Goal: Contribute content: Contribute content

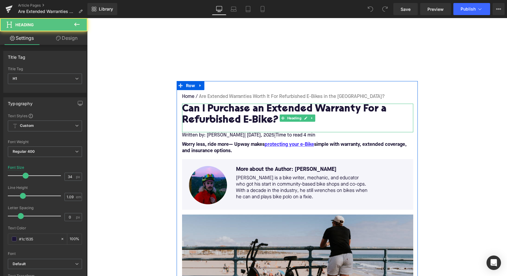
click at [211, 117] on h1 "Can I Purchase an Extended Warranty For a Refurbished E-Bike?" at bounding box center [297, 115] width 231 height 22
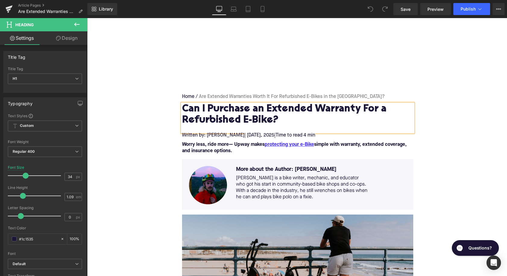
paste div
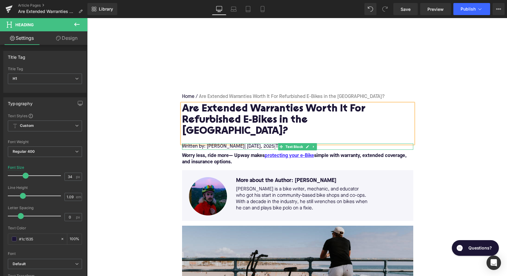
click at [261, 144] on span "| September 6" at bounding box center [252, 146] width 16 height 5
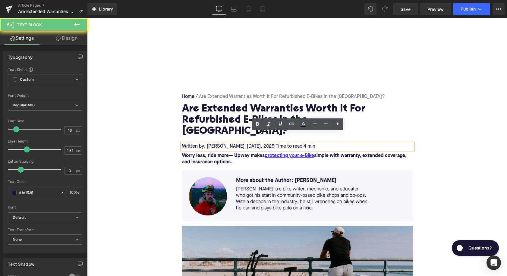
click at [261, 144] on span "| September 6" at bounding box center [252, 146] width 16 height 5
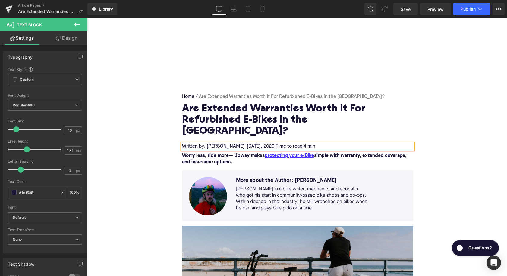
click at [215, 153] on strong "Worry less, ride more— Upway makes protecting your e-Bike simple with warranty,…" at bounding box center [294, 158] width 224 height 11
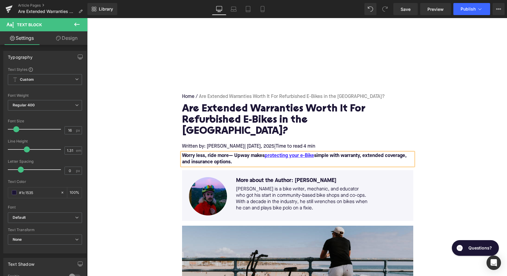
click at [215, 153] on strong "Worry less, ride more— Upway makes protecting your e-Bike simple with warranty,…" at bounding box center [294, 158] width 224 height 11
paste div
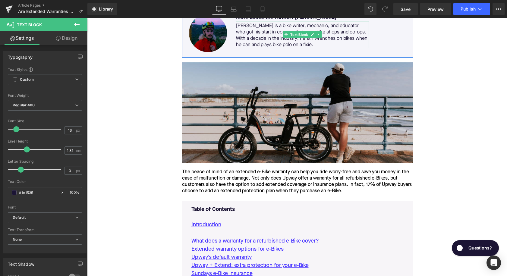
scroll to position [179, 0]
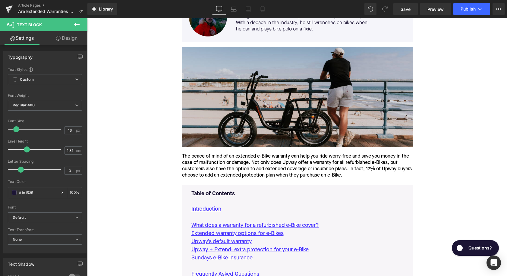
click at [233, 156] on div "The peace of mind of an extended e-Bike warranty can help you ride worry-free a…" at bounding box center [297, 165] width 231 height 25
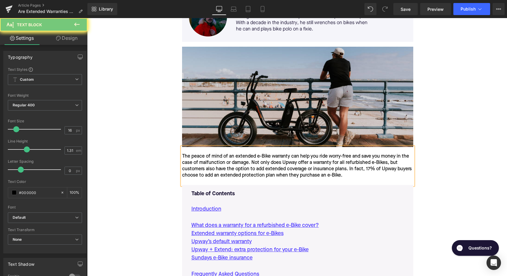
paste div
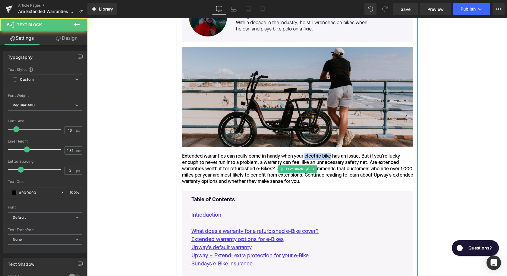
drag, startPoint x: 305, startPoint y: 145, endPoint x: 331, endPoint y: 146, distance: 25.9
click at [331, 153] on div "Extended warranties can really come in handy when your electric bike has an iss…" at bounding box center [297, 169] width 231 height 32
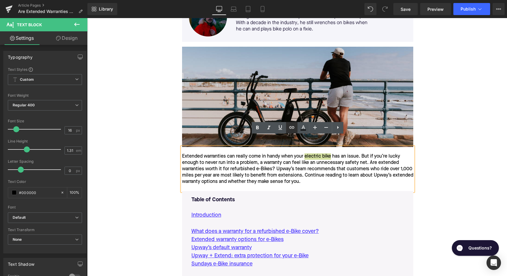
click at [290, 129] on icon at bounding box center [291, 127] width 7 height 7
click at [299, 158] on input "text" at bounding box center [334, 158] width 93 height 15
paste input "[URL][DOMAIN_NAME]"
type input "[URL][DOMAIN_NAME]"
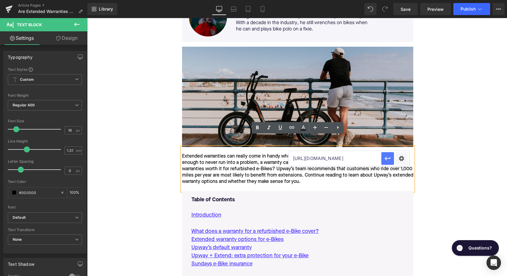
drag, startPoint x: 385, startPoint y: 159, endPoint x: 298, endPoint y: 141, distance: 89.2
click at [385, 159] on icon "button" at bounding box center [387, 159] width 6 height 4
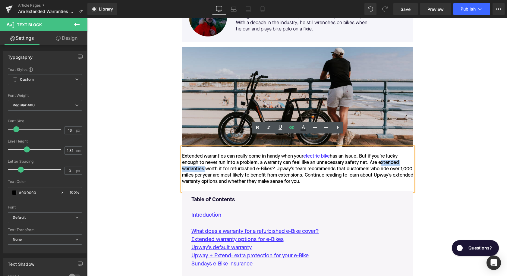
drag, startPoint x: 378, startPoint y: 152, endPoint x: 204, endPoint y: 160, distance: 174.9
click at [204, 160] on div "Extended warranties can really come in handy when your electric bike has an iss…" at bounding box center [297, 169] width 231 height 32
click at [290, 131] on link at bounding box center [291, 127] width 11 height 11
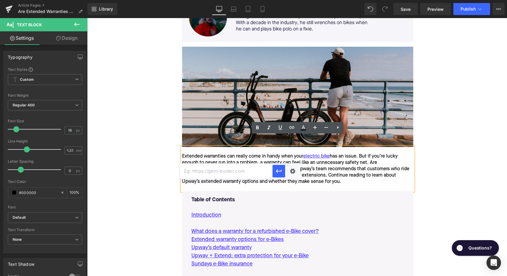
click at [242, 173] on input "text" at bounding box center [226, 171] width 93 height 15
paste input "https://upway.co/blogs/news/can-i-purchase-an-extended-warranty-for-a-refurbish…"
type input "https://upway.co/blogs/news/can-i-purchase-an-extended-warranty-for-a-refurbish…"
click at [282, 171] on icon "button" at bounding box center [278, 170] width 7 height 7
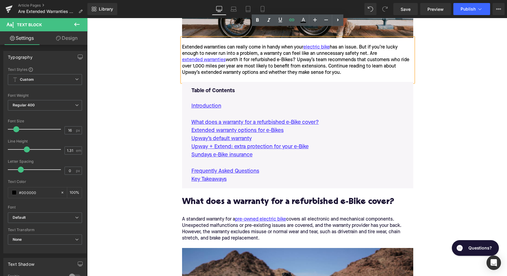
scroll to position [293, 0]
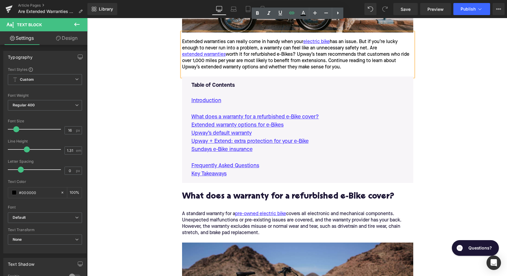
click at [235, 192] on h2 "What does a warranty for a refurbished e-Bike cover?" at bounding box center [297, 201] width 231 height 19
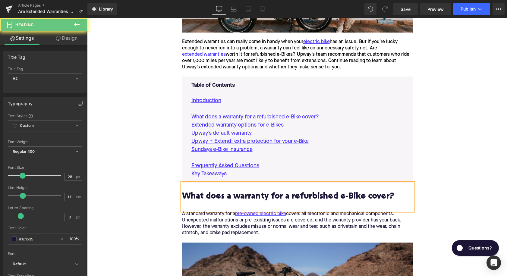
paste div
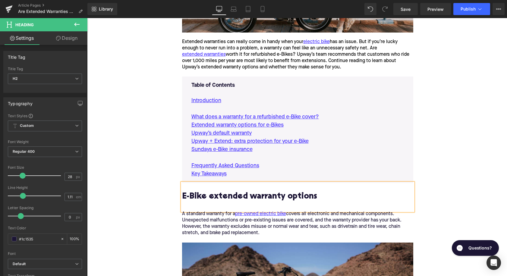
click at [263, 213] on div "A standard warranty for a pre-owned electric bike covers all electronic and mec…" at bounding box center [297, 227] width 231 height 32
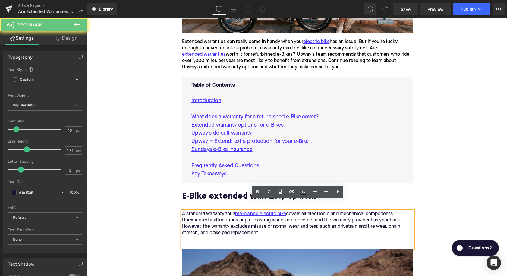
click at [263, 213] on div "A standard warranty for a pre-owned electric bike covers all electronic and mec…" at bounding box center [297, 230] width 231 height 38
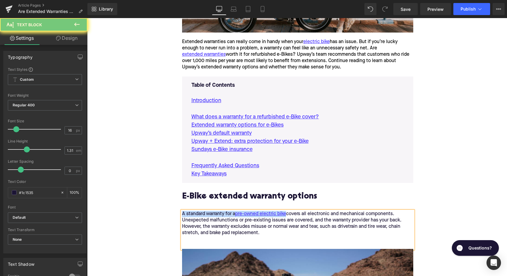
paste div
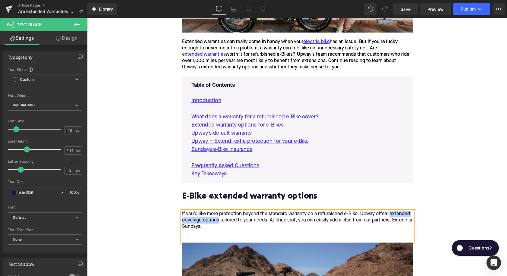
drag, startPoint x: 391, startPoint y: 203, endPoint x: 219, endPoint y: 208, distance: 172.1
click at [219, 211] on div "If you’d like more protection beyond the standard warranty on a refurbished e-B…" at bounding box center [297, 227] width 231 height 32
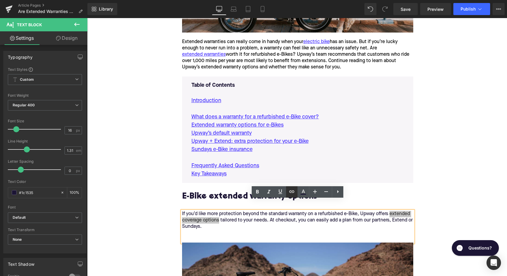
click at [288, 192] on icon at bounding box center [291, 191] width 7 height 7
click at [256, 218] on input "text" at bounding box center [226, 222] width 93 height 15
paste input "https://upway.co/pages/protect-your-ebike"
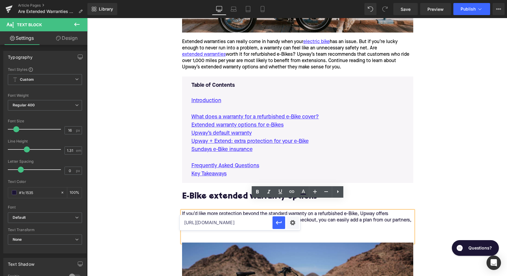
scroll to position [0, 12]
type input "https://upway.co/pages/protect-your-ebike"
click at [280, 220] on icon "button" at bounding box center [278, 222] width 7 height 7
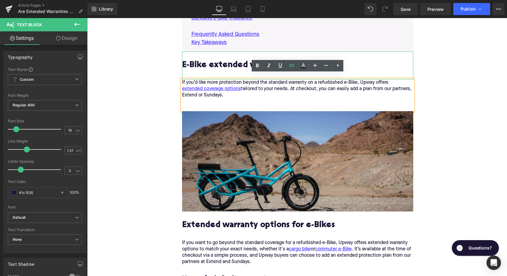
scroll to position [426, 0]
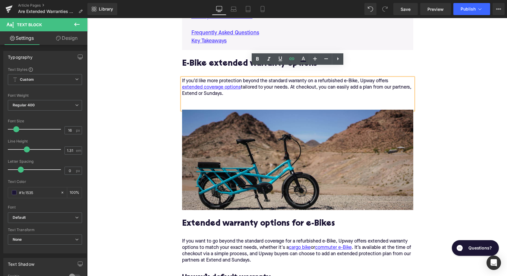
click at [227, 219] on h2 "Extended warranty options for e-Bikes" at bounding box center [297, 228] width 231 height 19
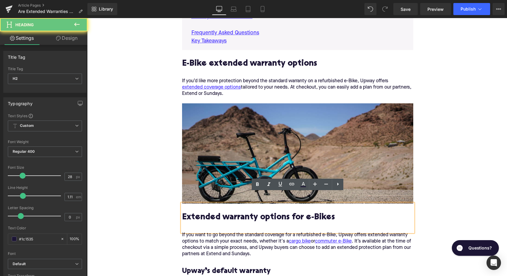
click at [227, 213] on h2 "Extended warranty options for e-Bikes" at bounding box center [297, 222] width 231 height 19
paste div
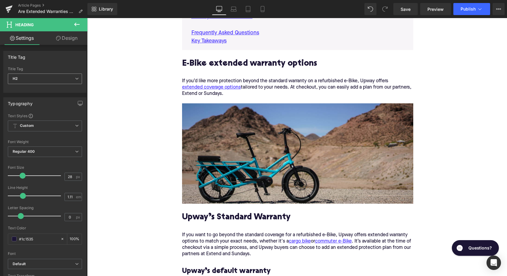
click at [34, 82] on span "H2" at bounding box center [45, 79] width 74 height 11
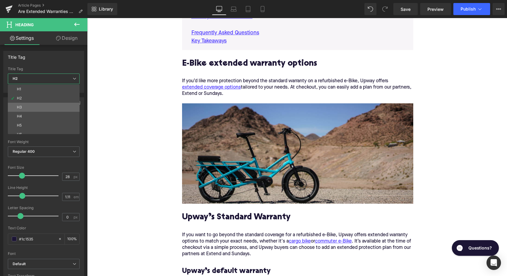
drag, startPoint x: 40, startPoint y: 108, endPoint x: 126, endPoint y: 110, distance: 86.5
click at [40, 108] on li "H3" at bounding box center [45, 107] width 74 height 9
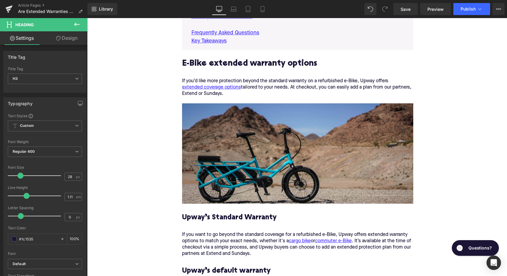
type input "24"
type input "1.29"
type input "100"
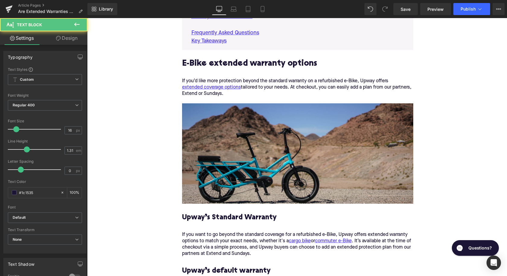
click at [236, 236] on div "If you want to go beyond the standard coverage for a refurbished e-Bike, Upway …" at bounding box center [297, 244] width 231 height 25
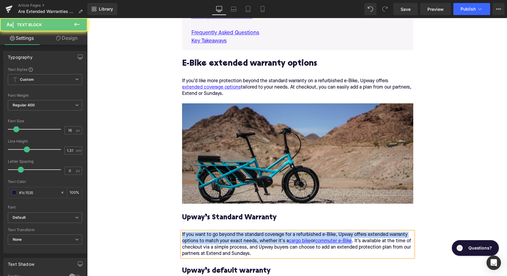
paste div
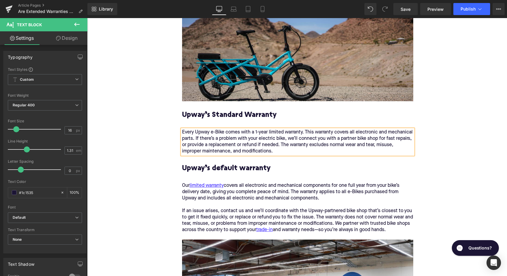
scroll to position [556, 0]
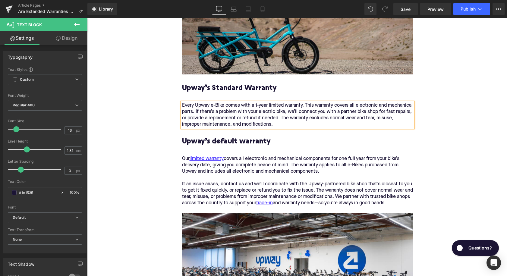
click at [218, 137] on h3 "Upway’s default warranty" at bounding box center [297, 146] width 231 height 19
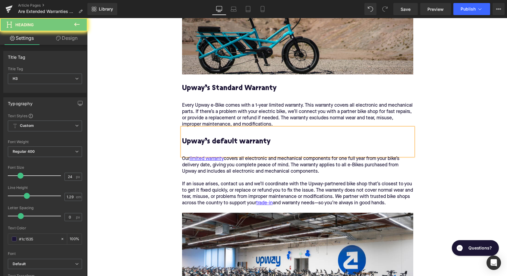
paste div
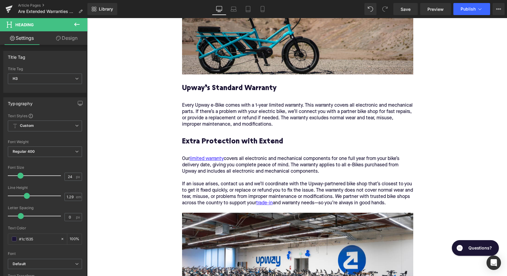
click at [263, 181] on div "If an issue arises, contact us and we’ll coordinate with the Upway-partnered bi…" at bounding box center [297, 193] width 231 height 25
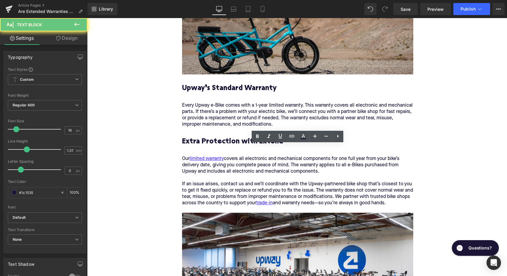
click at [263, 181] on div "If an issue arises, contact us and we’ll coordinate with the Upway-partnered bi…" at bounding box center [297, 193] width 231 height 25
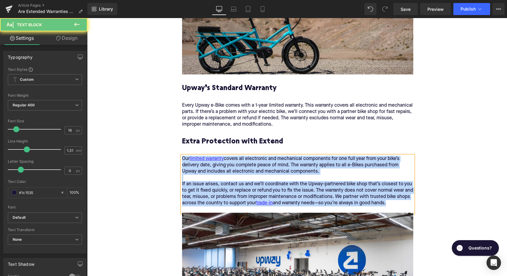
paste div
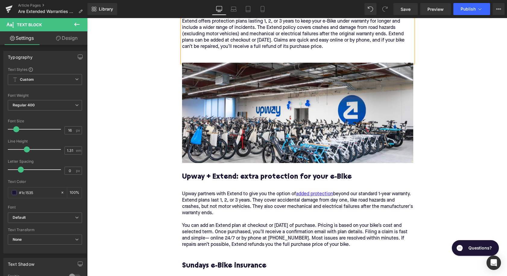
scroll to position [709, 0]
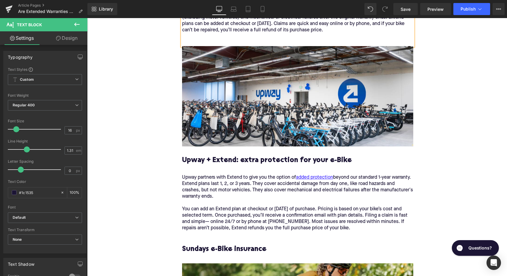
click at [217, 156] on h3 "Upway + Extend: extra protection for your e-Bike" at bounding box center [297, 165] width 231 height 19
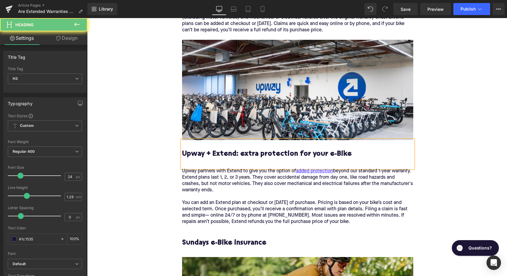
paste div
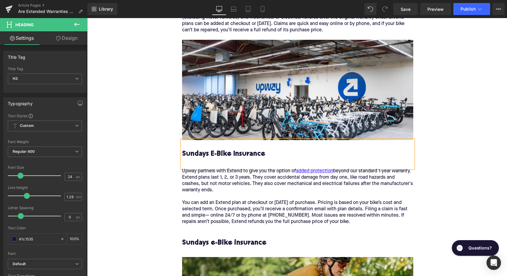
click at [267, 170] on div "Upway partners with Extend to give you the option of added protection beyond ou…" at bounding box center [297, 198] width 231 height 61
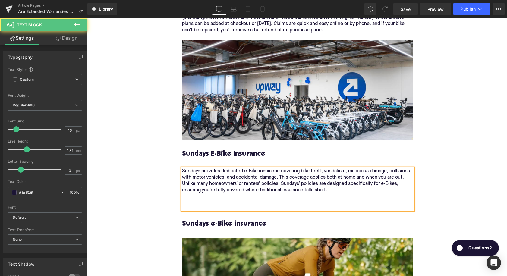
click at [259, 191] on div "Sundays provides dedicated e-Bike insurance covering bike theft, vandalism, mal…" at bounding box center [297, 189] width 231 height 42
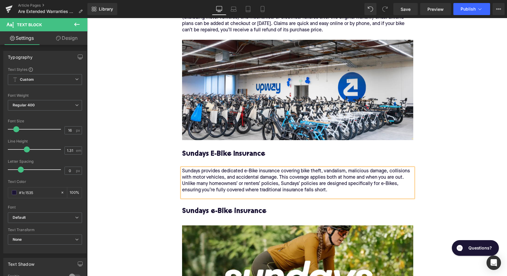
click at [251, 184] on div "Sundays provides dedicated e-Bike insurance covering bike theft, vandalism, mal…" at bounding box center [297, 182] width 231 height 29
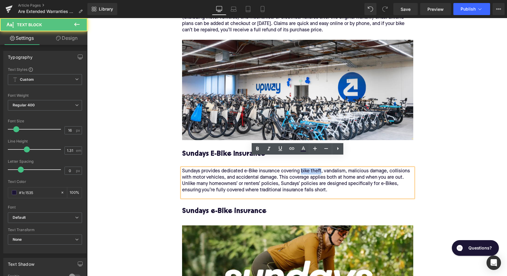
drag, startPoint x: 301, startPoint y: 160, endPoint x: 321, endPoint y: 160, distance: 20.2
click at [321, 168] on div "Sundays provides dedicated e-Bike insurance covering bike theft, vandalism, mal…" at bounding box center [297, 182] width 231 height 29
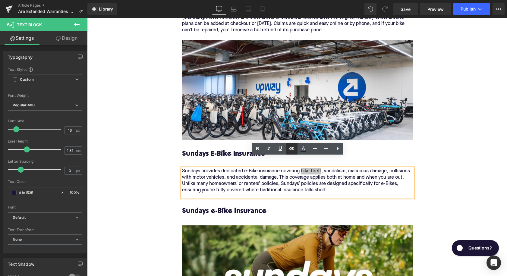
click at [296, 148] on link at bounding box center [291, 148] width 11 height 11
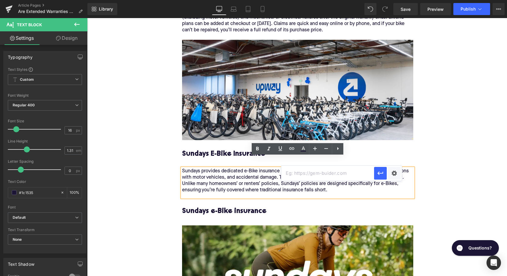
click at [297, 175] on input "text" at bounding box center [327, 173] width 93 height 15
paste input "https://upway.co/blogs/news/how-to-defend-against-ebike-theft"
type input "https://upway.co/blogs/news/how-to-defend-against-ebike-theft"
click at [379, 174] on icon "button" at bounding box center [380, 173] width 6 height 4
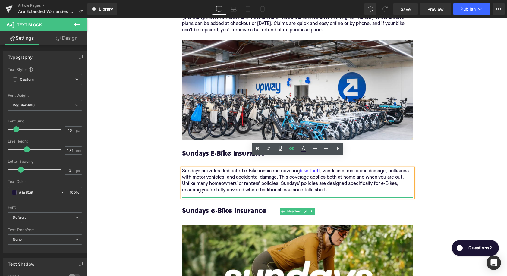
click at [207, 207] on h3 "Sundays e-Bike insurance" at bounding box center [297, 216] width 231 height 19
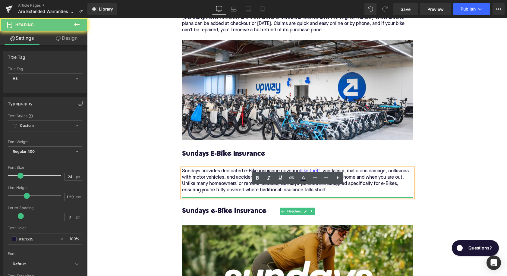
click at [207, 207] on h3 "Sundays e-Bike insurance" at bounding box center [297, 216] width 231 height 19
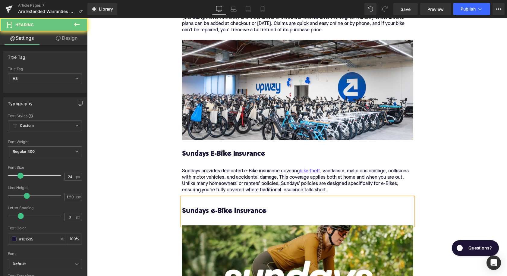
paste div
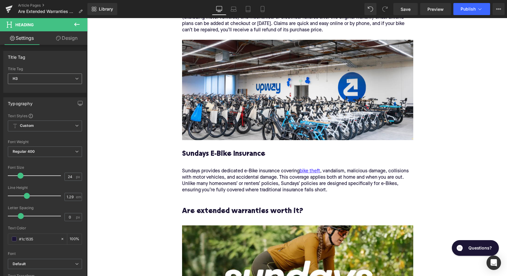
click at [18, 81] on span "H3" at bounding box center [45, 79] width 74 height 11
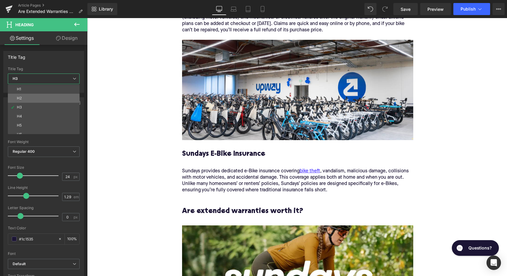
click at [23, 100] on li "H2" at bounding box center [45, 98] width 74 height 9
type input "28"
type input "1.11"
type input "100"
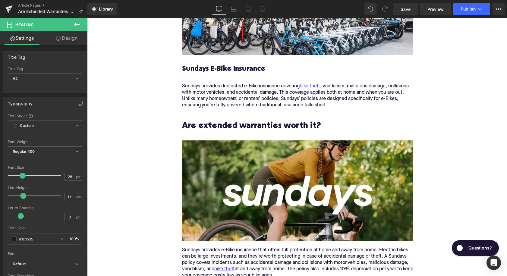
scroll to position [801, 0]
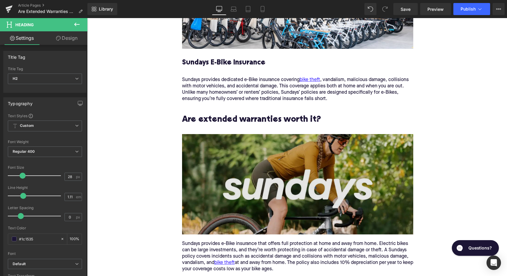
click at [309, 175] on div "Image" at bounding box center [297, 184] width 231 height 100
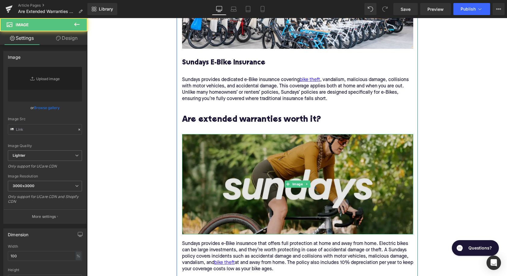
type input "https://ucarecdn.com/8c587e93-10fa-4084-a1cb-d7ee8df9eed4/-/format/auto/-/previ…"
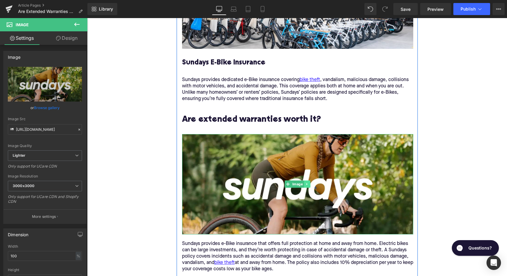
click at [308, 182] on icon at bounding box center [306, 184] width 3 height 4
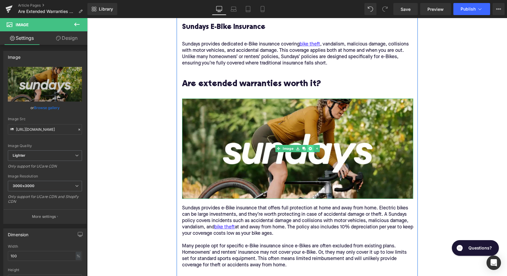
scroll to position [870, 0]
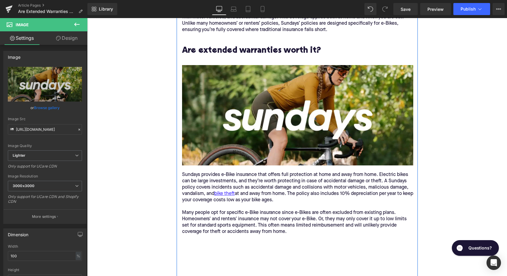
click at [260, 174] on p "Sundays provides e-Bike insurance that offers full protection at home and away …" at bounding box center [297, 203] width 231 height 63
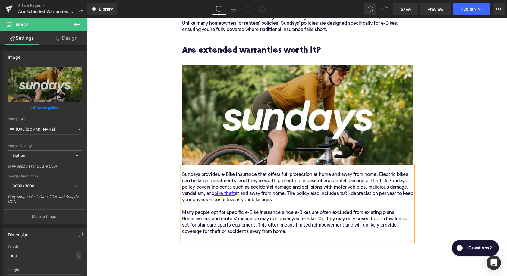
click at [260, 174] on p "Sundays provides e-Bike insurance that offers full protection at home and away …" at bounding box center [297, 203] width 231 height 63
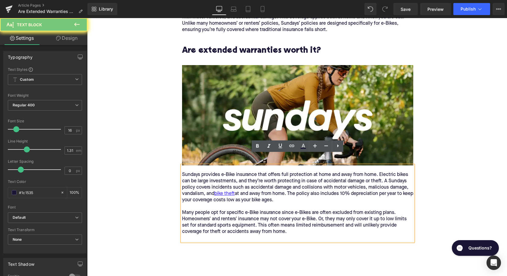
click at [260, 174] on p "Sundays provides e-Bike insurance that offers full protection at home and away …" at bounding box center [297, 203] width 231 height 63
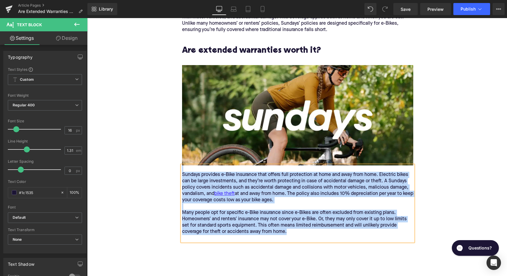
paste div
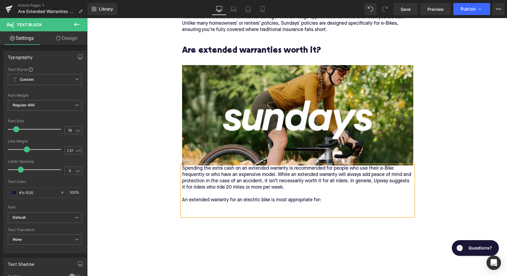
click at [183, 165] on div "Spending the extra cash on an extended warranty is recommended for people who u…" at bounding box center [297, 190] width 231 height 51
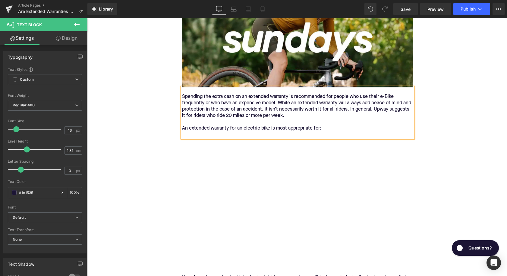
scroll to position [973, 0]
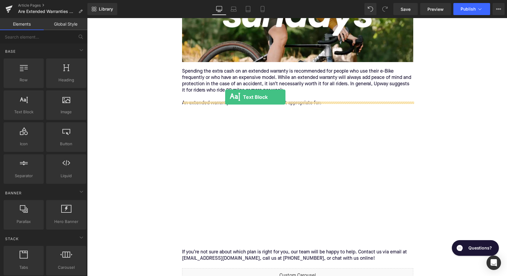
drag, startPoint x: 122, startPoint y: 127, endPoint x: 225, endPoint y: 97, distance: 107.2
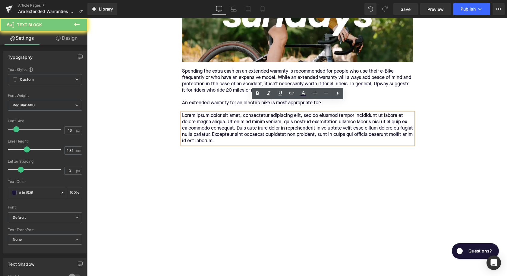
click at [221, 114] on p "Lorem ipsum dolor sit amet, consectetur adipiscing elit, sed do eiusmod tempor …" at bounding box center [297, 129] width 231 height 32
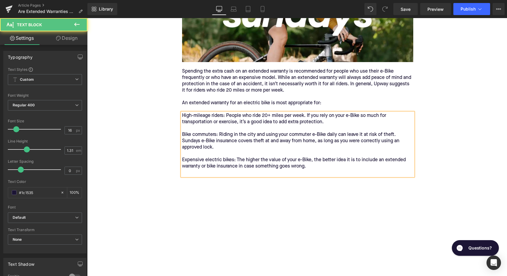
click at [250, 115] on p "High-mileage riders: People who ride 20+ miles per week. If you rely on your e-…" at bounding box center [297, 141] width 231 height 57
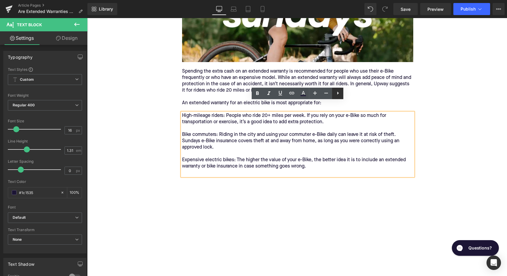
click at [336, 94] on icon at bounding box center [337, 92] width 7 height 7
click at [333, 94] on link at bounding box center [337, 93] width 11 height 11
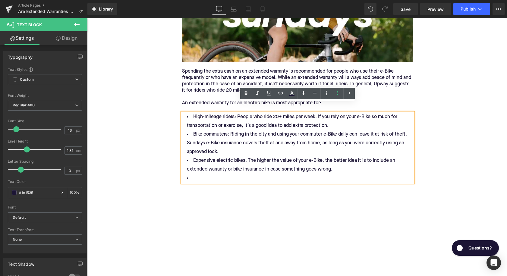
click at [199, 113] on li "High-mileage riders: People who ride 20+ miles per week. If you rely on your e-…" at bounding box center [297, 121] width 231 height 17
click at [341, 114] on li "High-mileage riders: People who ride 20+ miles per week. If you rely on your e-…" at bounding box center [297, 121] width 231 height 17
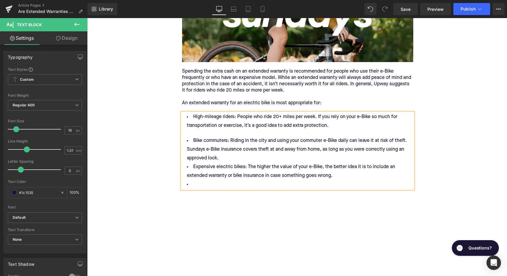
click at [250, 151] on li "Bike commuters: Riding in the city and using your commuter e-Bike daily can lea…" at bounding box center [297, 149] width 231 height 26
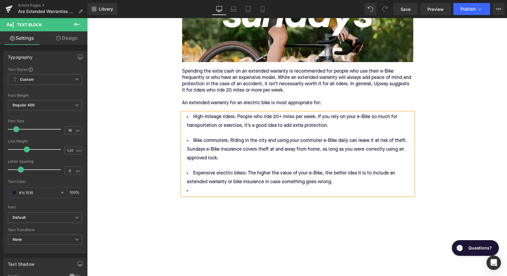
click at [212, 186] on li at bounding box center [297, 190] width 231 height 9
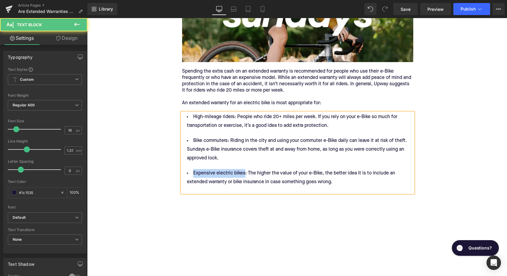
drag, startPoint x: 243, startPoint y: 164, endPoint x: 190, endPoint y: 166, distance: 53.1
click at [190, 169] on li "Expensive electric bikes: The higher the value of your e-Bike, the better idea …" at bounding box center [297, 177] width 231 height 17
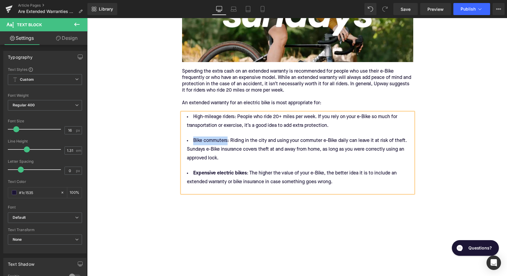
drag, startPoint x: 226, startPoint y: 129, endPoint x: 192, endPoint y: 132, distance: 34.1
click at [192, 136] on li "Bike commuters: Riding in the city and using your commuter e-Bike daily can lea…" at bounding box center [297, 149] width 231 height 26
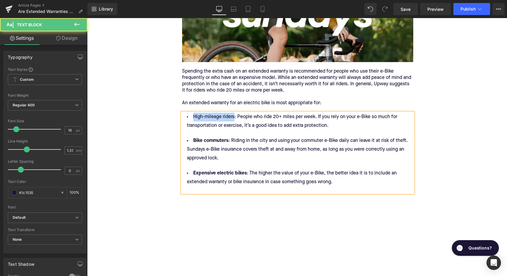
drag, startPoint x: 233, startPoint y: 106, endPoint x: 192, endPoint y: 108, distance: 41.0
click at [192, 113] on li "High-mileage riders: People who ride 20+ miles per week. If you rely on your e-…" at bounding box center [297, 121] width 231 height 17
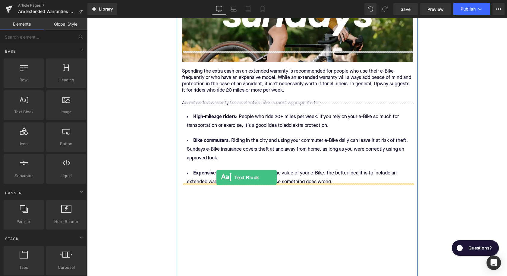
drag, startPoint x: 119, startPoint y: 120, endPoint x: 216, endPoint y: 178, distance: 113.3
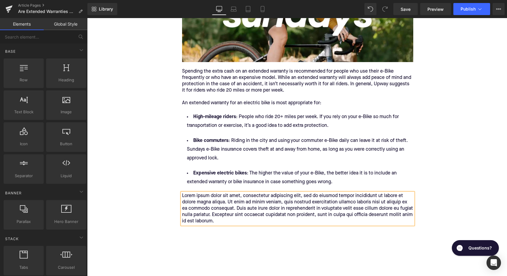
click at [215, 193] on p "Lorem ipsum dolor sit amet, consectetur adipiscing elit, sed do eiusmod tempor …" at bounding box center [297, 209] width 231 height 32
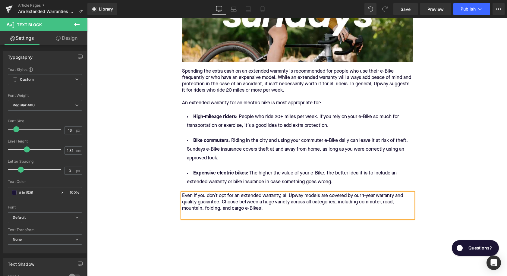
click at [366, 193] on p "Even if you don’t opt for an extended warranty, all Upway models are covered by…" at bounding box center [297, 205] width 231 height 25
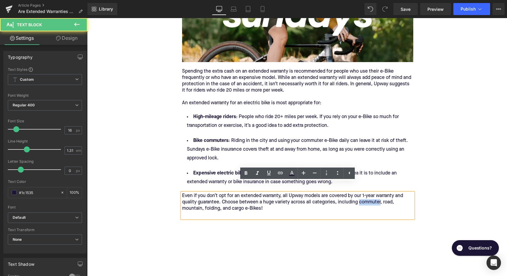
click at [366, 193] on p "Even if you don’t opt for an extended warranty, all Upway models are covered by…" at bounding box center [297, 205] width 231 height 25
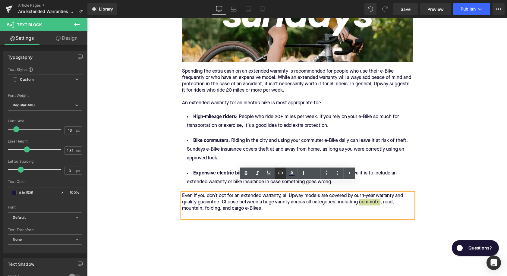
click at [280, 174] on icon at bounding box center [280, 172] width 7 height 7
click at [318, 204] on input "text" at bounding box center [339, 205] width 93 height 15
paste input "https://upway.co/collections/electric-city-bike"
type input "https://upway.co/collections/electric-city-bike"
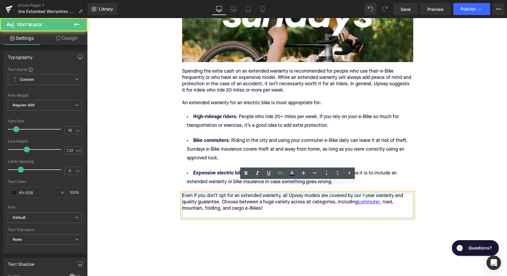
click at [391, 193] on p "Even if you don’t opt for an extended warranty, all Upway models are covered by…" at bounding box center [297, 205] width 231 height 25
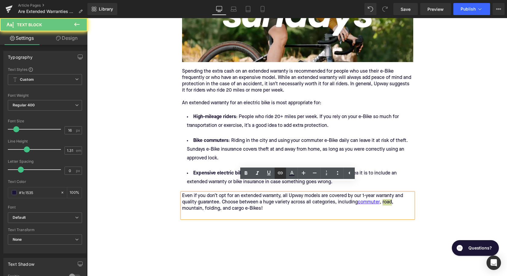
click at [276, 176] on link at bounding box center [279, 172] width 11 height 11
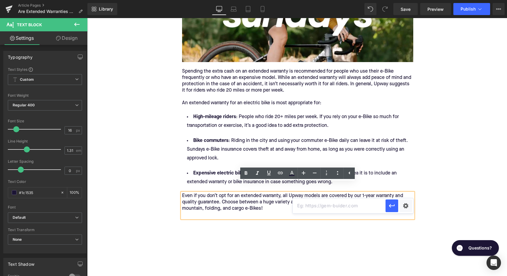
click at [316, 207] on input "text" at bounding box center [339, 205] width 93 height 15
paste input "https://upway.co/collections/electric-road-bike"
type input "https://upway.co/collections/electric-road-bike"
click at [392, 206] on icon "button" at bounding box center [391, 205] width 7 height 7
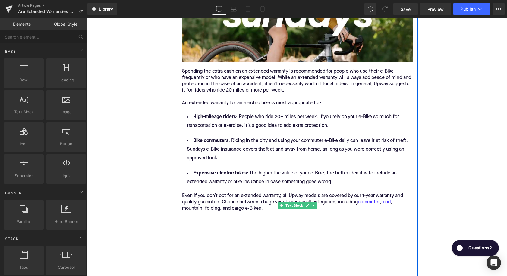
click at [187, 200] on p "Even if you don’t opt for an extended warranty, all Upway models are covered by…" at bounding box center [297, 205] width 231 height 25
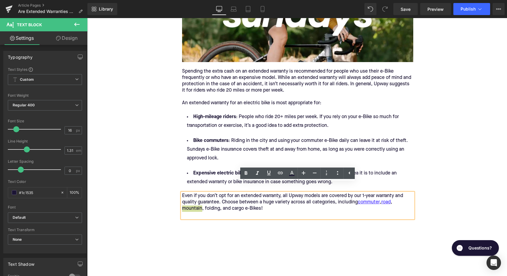
click at [282, 175] on icon at bounding box center [280, 172] width 7 height 7
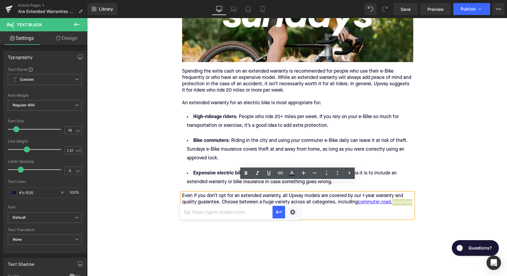
click at [229, 211] on input "text" at bounding box center [226, 212] width 93 height 15
paste input "https://upway.co/collections/electric-mountain-bike"
type input "https://upway.co/collections/electric-mountain-bike"
click at [275, 213] on button "button" at bounding box center [278, 212] width 13 height 13
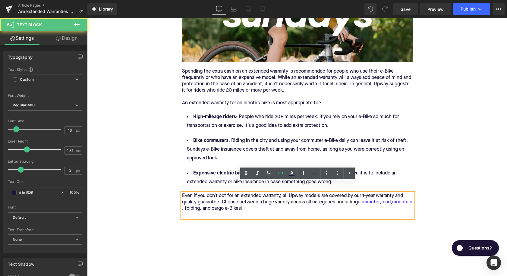
click at [212, 201] on p "Even if you don’t opt for an extended warranty, all Upway models are covered by…" at bounding box center [297, 205] width 231 height 25
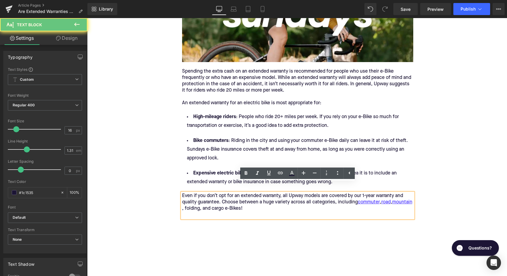
click at [212, 200] on p "Even if you don’t opt for an extended warranty, all Upway models are covered by…" at bounding box center [297, 205] width 231 height 25
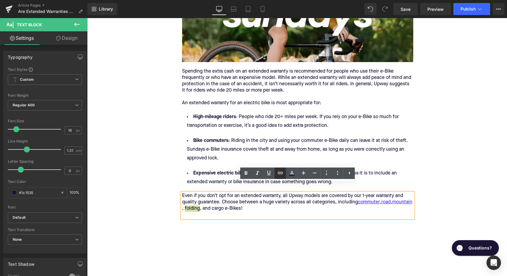
click at [277, 174] on icon at bounding box center [280, 172] width 7 height 7
click at [250, 213] on input "text" at bounding box center [228, 212] width 93 height 15
paste input "https://upway.co/collections/folding-electric-bike"
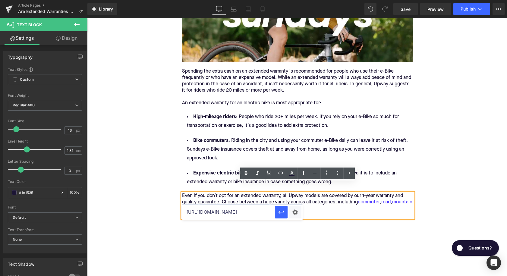
scroll to position [0, 26]
click at [283, 212] on icon "button" at bounding box center [281, 212] width 6 height 4
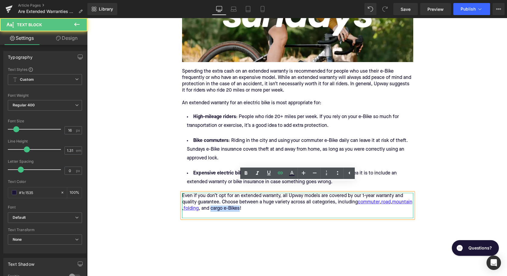
drag, startPoint x: 260, startPoint y: 199, endPoint x: 231, endPoint y: 198, distance: 29.0
click at [231, 198] on p "Even if you don’t opt for an extended warranty, all Upway models are covered by…" at bounding box center [297, 205] width 231 height 25
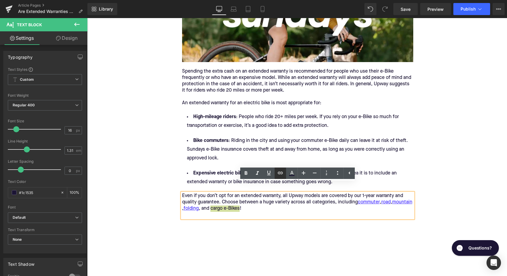
click at [279, 175] on icon at bounding box center [280, 172] width 7 height 7
click at [259, 212] on input "text" at bounding box center [262, 212] width 93 height 15
paste input "https://upway.co/blogs/news/how-to-defend-against-ebike-theft"
type input "https://upway.co/blogs/news/how-to-defend-against-ebike-theft"
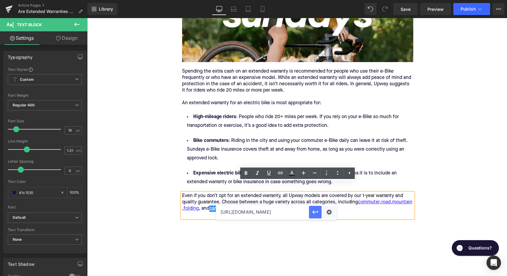
click at [314, 214] on icon "button" at bounding box center [314, 211] width 7 height 7
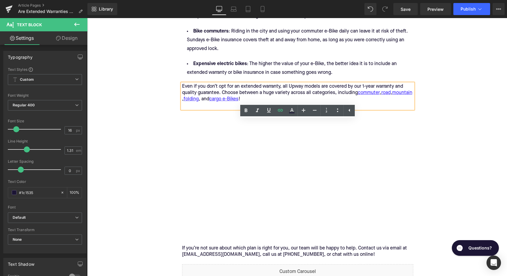
scroll to position [1123, 0]
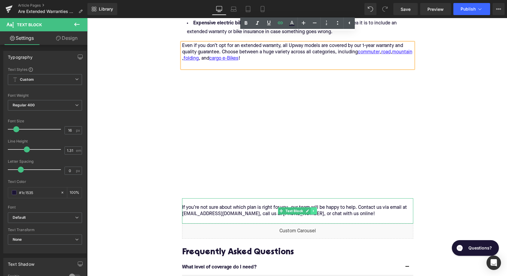
click at [317, 207] on link at bounding box center [314, 210] width 6 height 7
click at [317, 209] on icon at bounding box center [316, 210] width 3 height 3
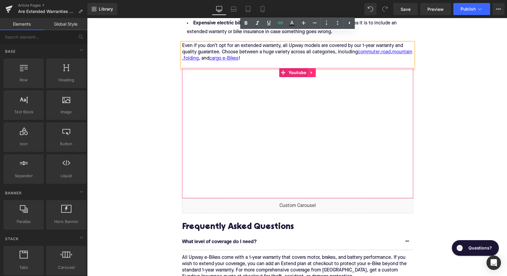
click at [310, 70] on icon at bounding box center [312, 72] width 4 height 5
click at [314, 70] on icon at bounding box center [316, 72] width 4 height 4
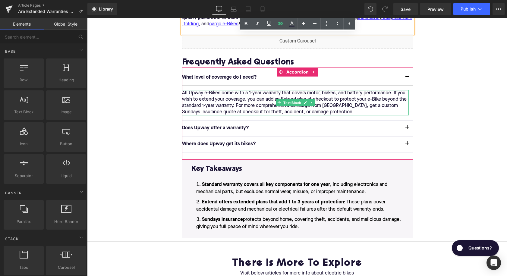
scroll to position [1158, 0]
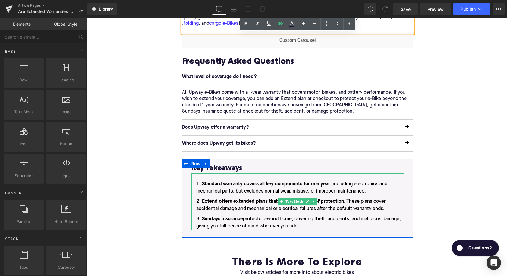
click at [302, 216] on li "Sundays insurance protects beyond home, covering theft, accidents, and maliciou…" at bounding box center [297, 222] width 212 height 14
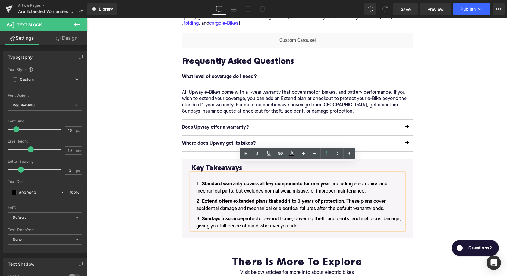
drag, startPoint x: 302, startPoint y: 216, endPoint x: 333, endPoint y: 176, distance: 50.7
click at [333, 180] on ol "Standard warranty covers all key components for one year , including electronic…" at bounding box center [297, 204] width 212 height 49
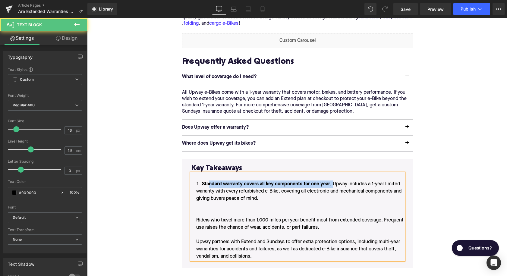
drag, startPoint x: 332, startPoint y: 174, endPoint x: 209, endPoint y: 173, distance: 122.6
click at [209, 180] on li "Standard warranty covers all key components for one year , Upway includes a 1-y…" at bounding box center [297, 220] width 212 height 80
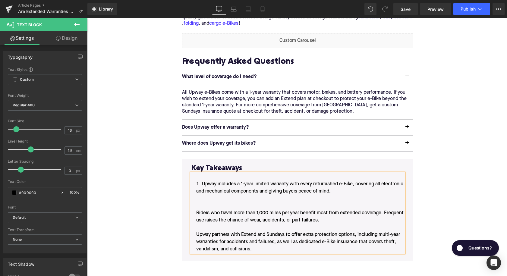
click at [194, 202] on li "Upway includes a 1-year limited warranty with every refurbished e-Bike, coverin…" at bounding box center [297, 216] width 212 height 72
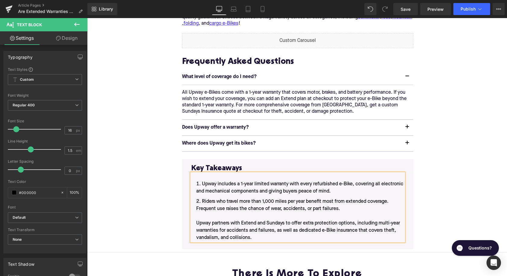
click at [193, 213] on li "Riders who travel more than 1,000 miles per year benefit most from extended cov…" at bounding box center [297, 219] width 212 height 43
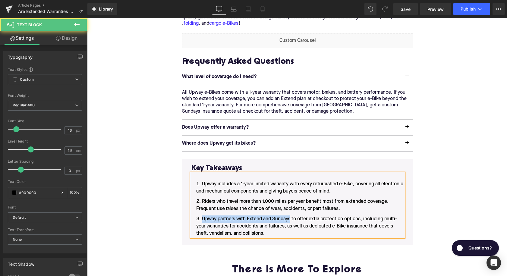
drag, startPoint x: 290, startPoint y: 208, endPoint x: 201, endPoint y: 208, distance: 89.2
click at [201, 215] on li "Upway partners with Extend and Sundays to offer extra protection options, inclu…" at bounding box center [297, 226] width 212 height 22
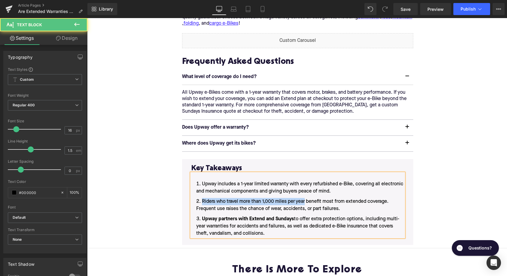
drag, startPoint x: 306, startPoint y: 192, endPoint x: 199, endPoint y: 191, distance: 106.3
click at [199, 198] on li "Riders who travel more than 1,000 miles per year benefit most from extended cov…" at bounding box center [297, 205] width 212 height 14
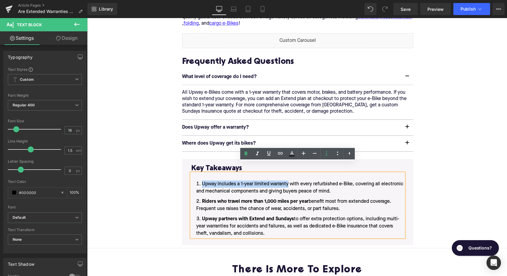
drag, startPoint x: 289, startPoint y: 174, endPoint x: 202, endPoint y: 174, distance: 86.8
click at [202, 180] on li "Upway includes a 1-year limited warranty with every refurbished e-Bike, coverin…" at bounding box center [297, 187] width 212 height 14
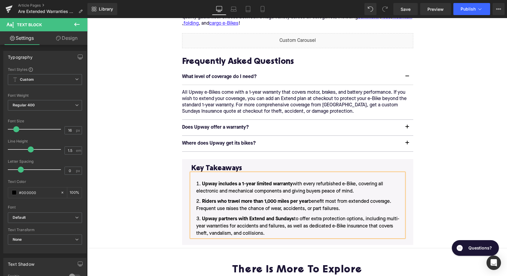
click at [275, 186] on ol "Upway includes a 1-year limited warranty with every refurbished e-Bike, coverin…" at bounding box center [297, 208] width 212 height 57
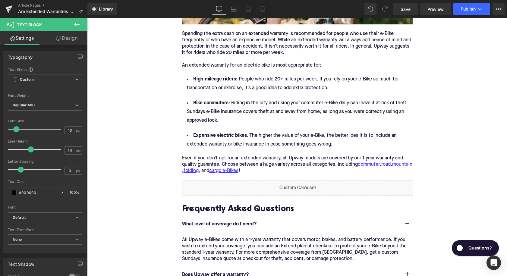
scroll to position [1026, 0]
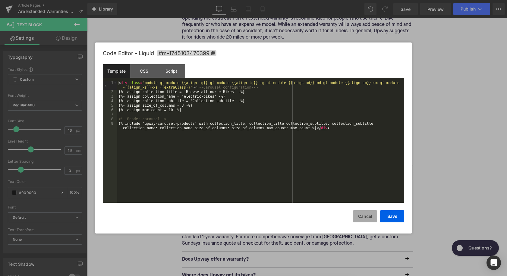
click at [368, 217] on button "Cancel" at bounding box center [365, 216] width 24 height 12
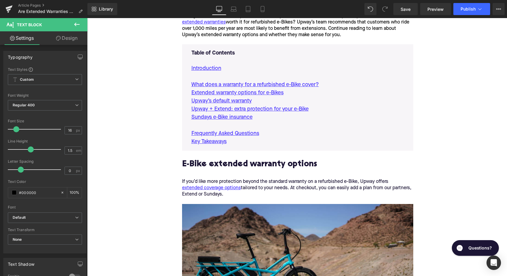
scroll to position [298, 0]
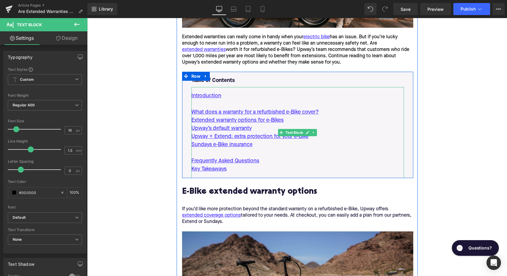
click at [276, 141] on p "Sundays e-Bike insurance" at bounding box center [297, 145] width 212 height 8
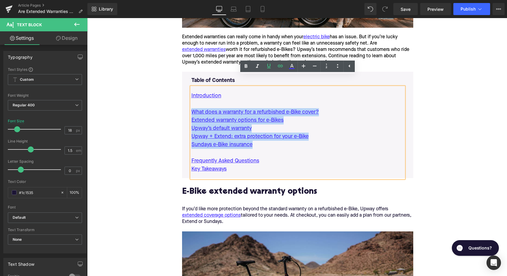
drag, startPoint x: 261, startPoint y: 132, endPoint x: 173, endPoint y: 94, distance: 96.2
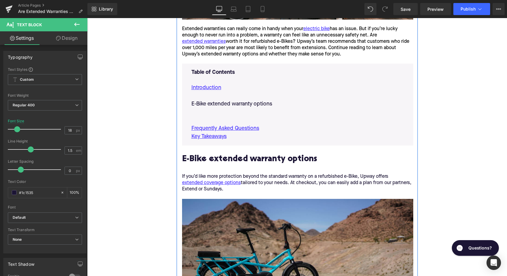
scroll to position [292, 0]
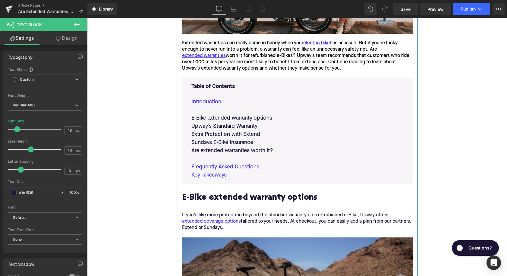
click at [217, 193] on h2 "E-Bike extended warranty options" at bounding box center [297, 202] width 231 height 19
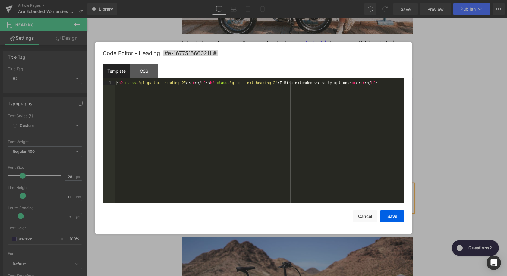
click at [215, 0] on div "Text Block You are previewing how the will restyle your page. You can not edit …" at bounding box center [253, 0] width 507 height 0
click at [203, 52] on span "#e-1677515660211" at bounding box center [190, 53] width 55 height 6
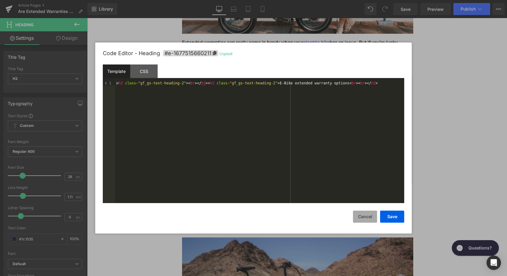
click at [365, 215] on button "Cancel" at bounding box center [365, 217] width 24 height 12
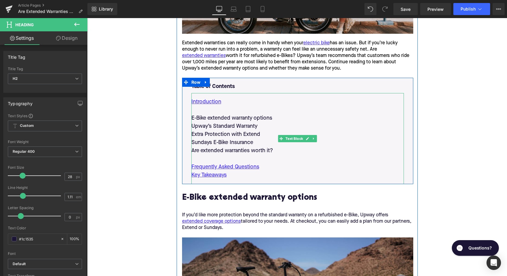
click at [225, 114] on p "E-Bike extended warranty options" at bounding box center [297, 118] width 212 height 8
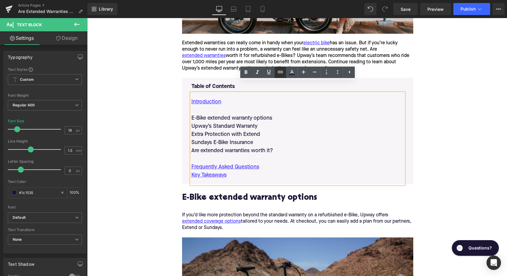
click at [282, 72] on icon at bounding box center [280, 71] width 7 height 7
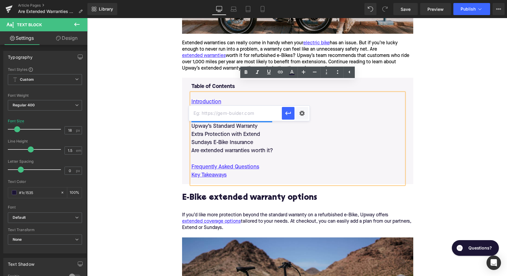
click at [275, 110] on input "text" at bounding box center [235, 113] width 93 height 15
paste input "#e-1677515660211"
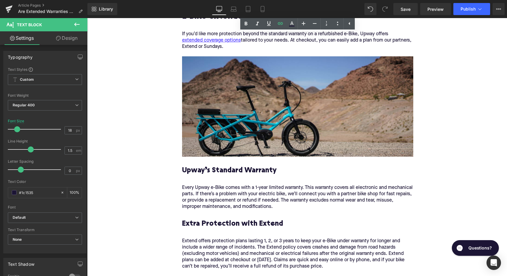
scroll to position [497, 0]
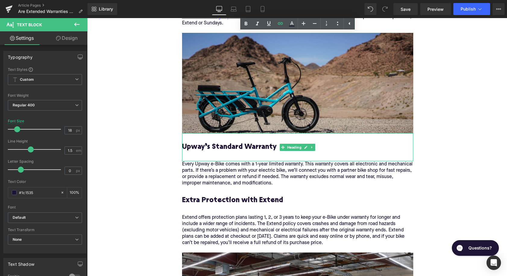
click at [241, 142] on h3 "Upway’s Standard Warranty" at bounding box center [297, 151] width 231 height 19
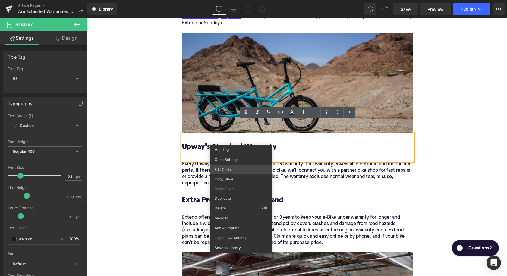
click at [236, 0] on div "Text Block You are previewing how the will restyle your page. You can not edit …" at bounding box center [253, 0] width 507 height 0
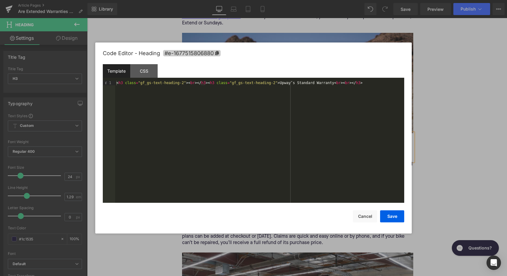
click at [203, 52] on span "#e-1677515806880" at bounding box center [192, 53] width 58 height 6
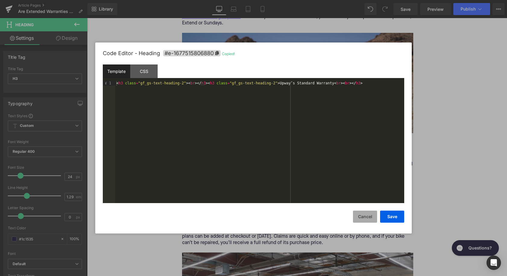
click at [363, 215] on button "Cancel" at bounding box center [365, 217] width 24 height 12
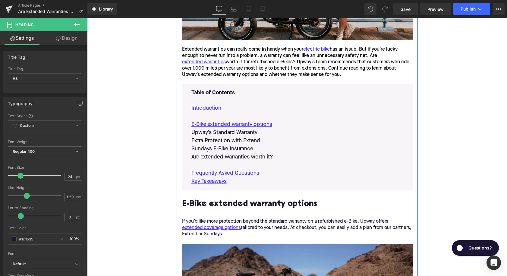
scroll to position [245, 0]
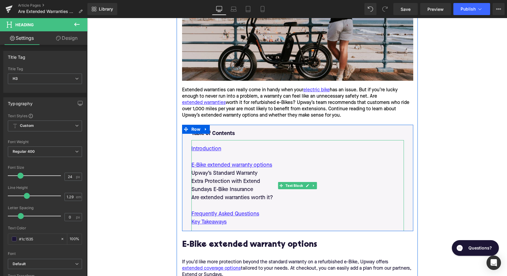
click at [239, 169] on p "Upway’s Standard Warranty" at bounding box center [297, 173] width 212 height 8
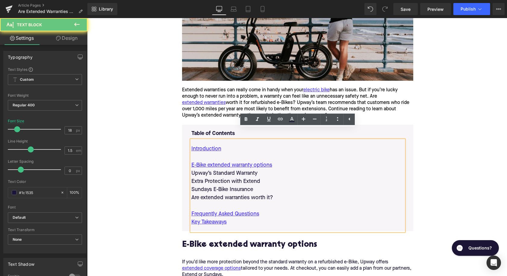
click at [239, 169] on p "Upway’s Standard Warranty" at bounding box center [297, 173] width 212 height 8
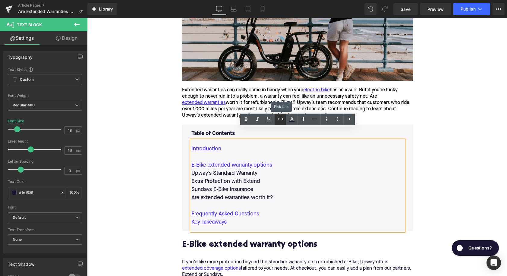
click at [279, 118] on icon at bounding box center [280, 118] width 7 height 7
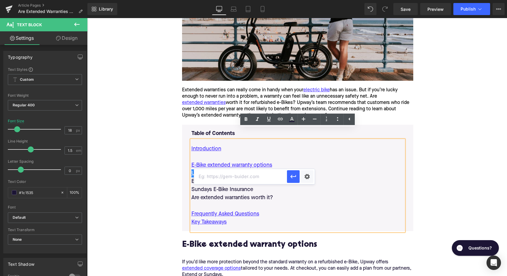
click at [259, 177] on input "text" at bounding box center [240, 176] width 93 height 15
paste input "#e-1677515806880"
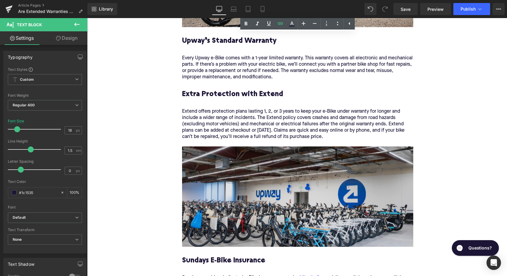
scroll to position [615, 0]
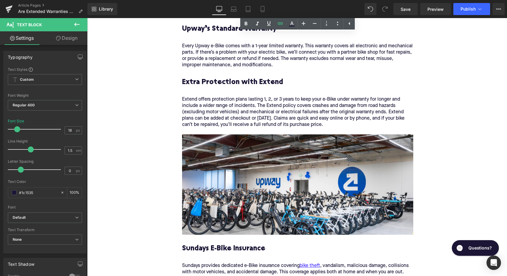
click at [229, 78] on h3 "Extra Protection with Extend" at bounding box center [297, 87] width 231 height 19
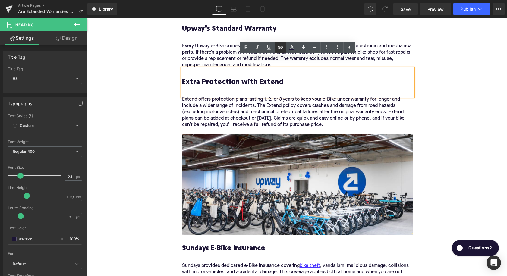
click at [277, 48] on icon at bounding box center [280, 47] width 7 height 7
click at [282, 49] on icon at bounding box center [280, 47] width 7 height 7
click at [283, 49] on icon at bounding box center [280, 47] width 7 height 7
click at [210, 80] on h3 "Extra Protection with Extend" at bounding box center [297, 87] width 231 height 19
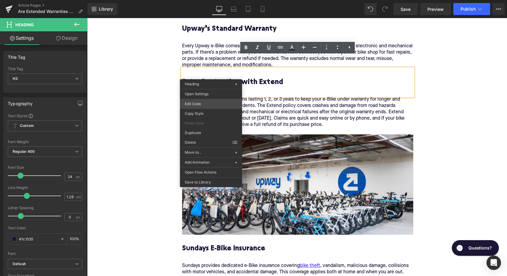
click at [211, 0] on div "Text Block You are previewing how the will restyle your page. You can not edit …" at bounding box center [253, 0] width 507 height 0
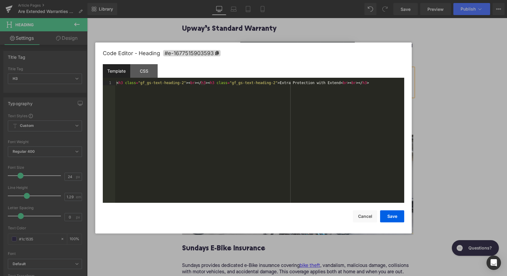
click at [183, 57] on div "Code Editor - Heading #e-1677515903593" at bounding box center [253, 53] width 301 height 22
click at [189, 53] on span "#e-1677515903593" at bounding box center [192, 53] width 58 height 6
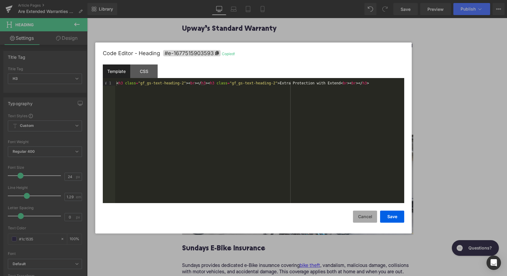
click at [363, 214] on button "Cancel" at bounding box center [365, 217] width 24 height 12
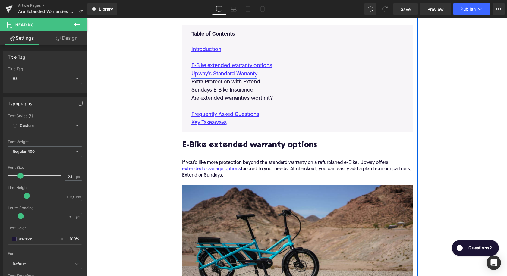
scroll to position [326, 0]
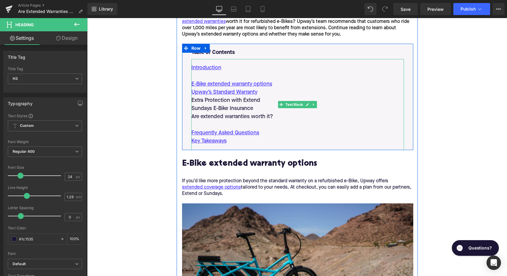
click at [220, 96] on p "Extra Protection with Extend" at bounding box center [297, 100] width 212 height 8
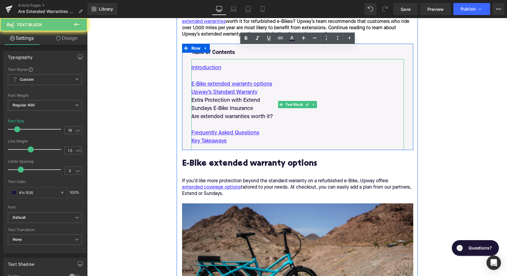
click at [220, 96] on p "Extra Protection with Extend" at bounding box center [297, 100] width 212 height 8
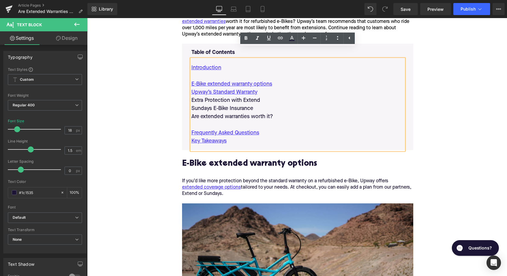
click at [220, 96] on p "Extra Protection with Extend" at bounding box center [297, 100] width 212 height 8
click at [278, 37] on icon at bounding box center [280, 38] width 5 height 2
click at [234, 103] on input "text" at bounding box center [242, 103] width 93 height 15
paste input "#e-1677515903593"
type input "#e-1677515903593"
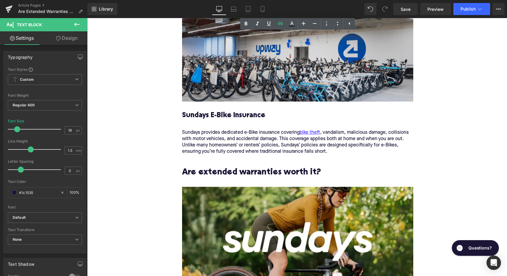
scroll to position [794, 0]
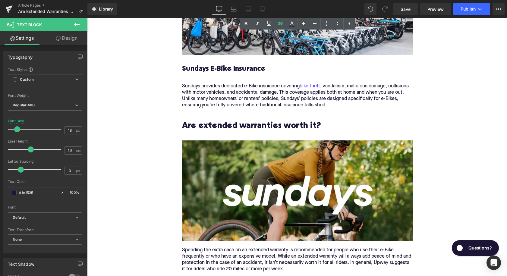
click at [233, 64] on h3 "Sundays E-Bike Insurance" at bounding box center [297, 73] width 231 height 19
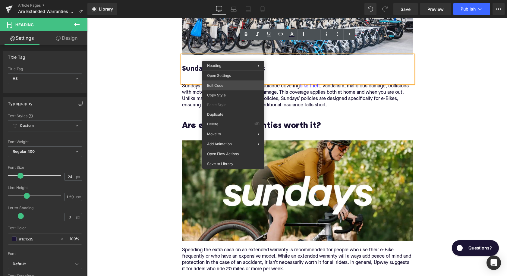
click at [237, 0] on div "Text Block You are previewing how the will restyle your page. You can not edit …" at bounding box center [253, 0] width 507 height 0
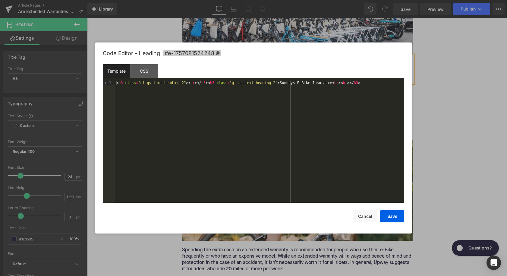
click at [211, 53] on span "#e-1757081524248" at bounding box center [192, 53] width 58 height 6
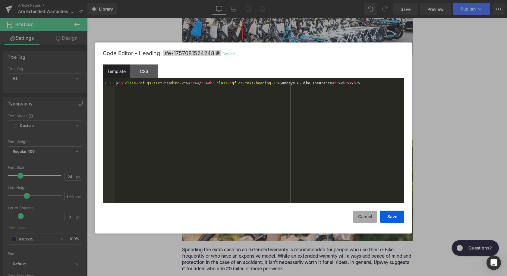
click at [366, 219] on button "Cancel" at bounding box center [365, 217] width 24 height 12
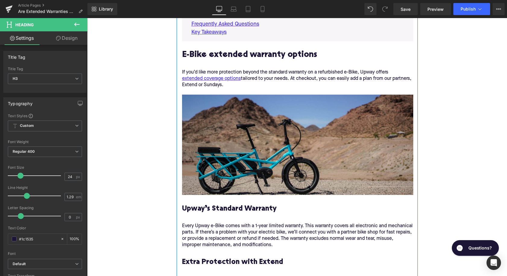
scroll to position [368, 0]
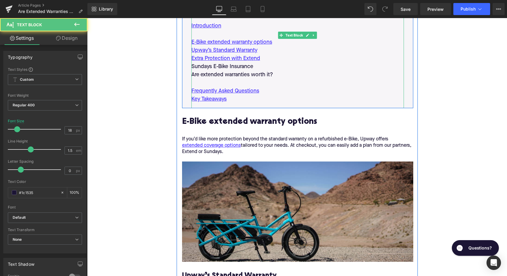
click at [241, 63] on p "Sundays E-Bike Insurance" at bounding box center [297, 67] width 212 height 8
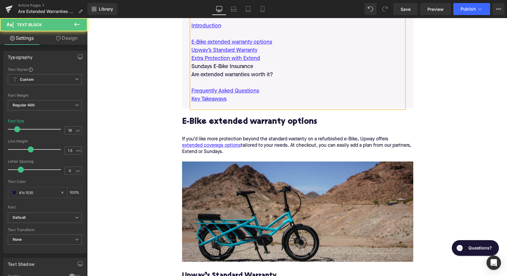
click at [241, 63] on p "Sundays E-Bike Insurance" at bounding box center [297, 67] width 212 height 8
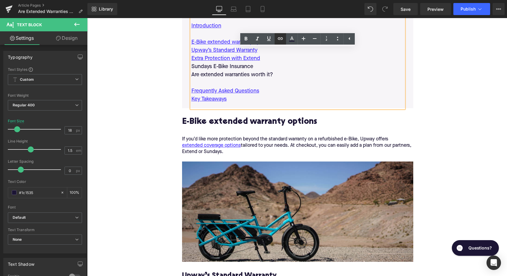
click at [277, 38] on icon at bounding box center [280, 38] width 7 height 7
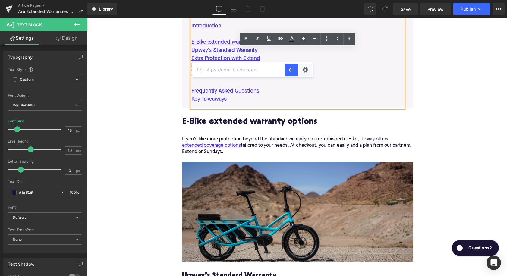
click at [250, 72] on input "text" at bounding box center [238, 69] width 93 height 15
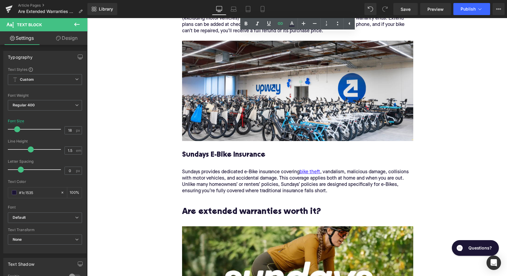
scroll to position [814, 0]
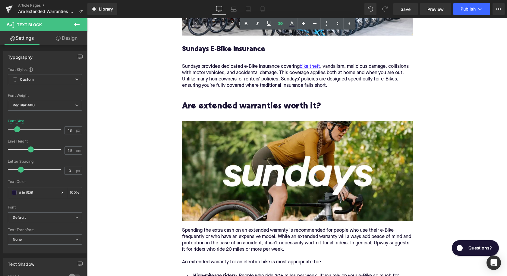
click at [217, 93] on h2 at bounding box center [297, 97] width 231 height 9
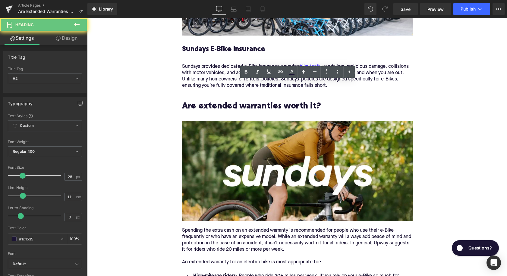
click at [217, 102] on h2 "Are extended warranties worth it?" at bounding box center [297, 111] width 231 height 19
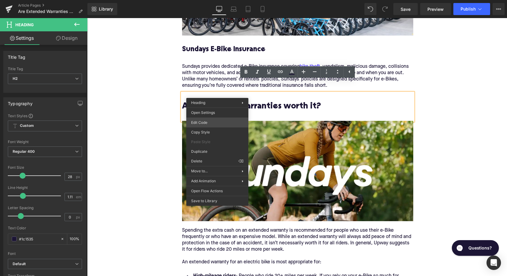
click at [215, 0] on div "Text Block You are previewing how the will restyle your page. You can not edit …" at bounding box center [253, 0] width 507 height 0
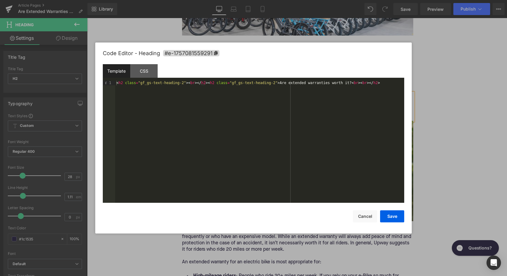
click at [205, 58] on div "Code Editor - Heading #e-1757081559291" at bounding box center [253, 53] width 301 height 22
click at [205, 55] on span "#e-1757081559291" at bounding box center [191, 53] width 56 height 6
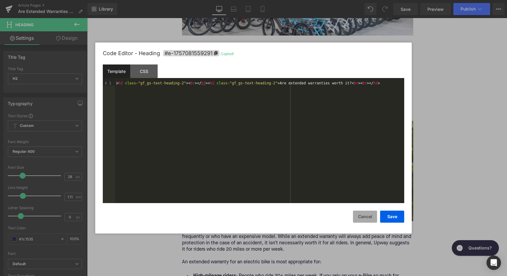
click at [362, 221] on button "Cancel" at bounding box center [365, 217] width 24 height 12
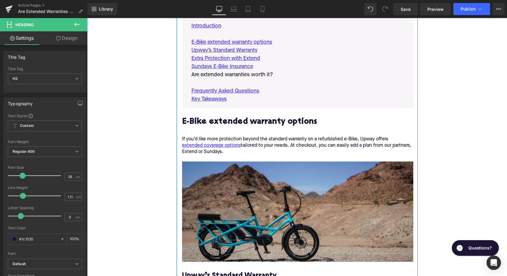
scroll to position [345, 0]
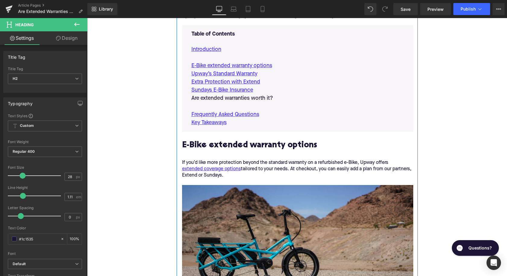
click at [223, 94] on p "Are extended warranties worth it?" at bounding box center [297, 98] width 212 height 8
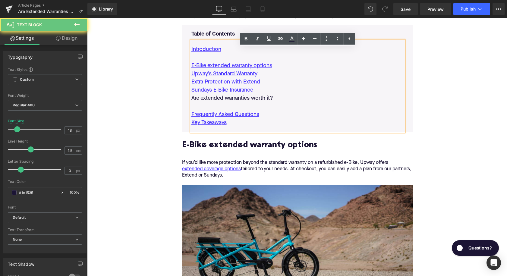
click at [223, 94] on p "Are extended warranties worth it?" at bounding box center [297, 98] width 212 height 8
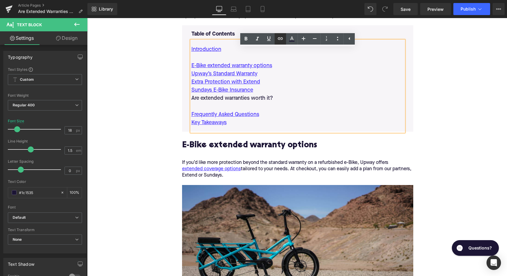
click at [280, 38] on icon at bounding box center [280, 38] width 7 height 7
click at [258, 101] on input "text" at bounding box center [248, 101] width 93 height 15
paste input "#e-1757081559291"
type input "#e-1757081559291"
click at [300, 103] on icon "button" at bounding box center [301, 102] width 6 height 4
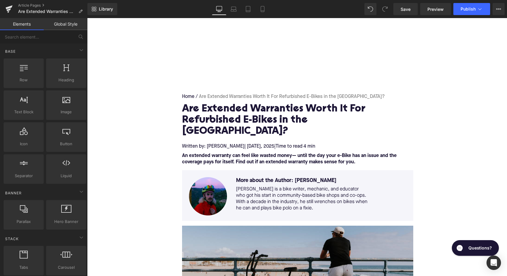
scroll to position [108, 0]
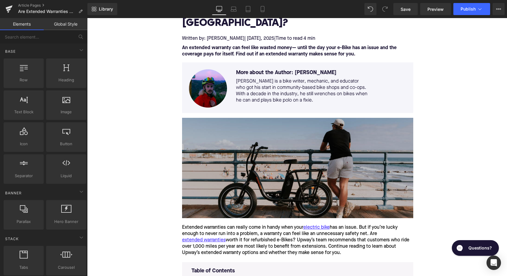
click at [263, 156] on img at bounding box center [297, 168] width 231 height 100
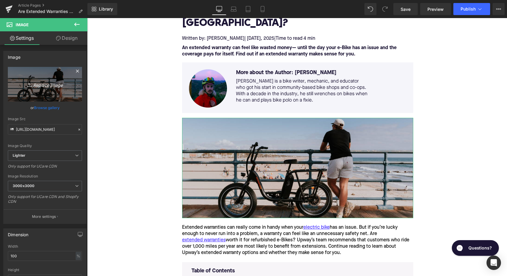
click at [44, 87] on icon "Replace Image" at bounding box center [45, 84] width 48 height 8
type input "C:\fakepath\Remy's Copy Pt. 2(31).png"
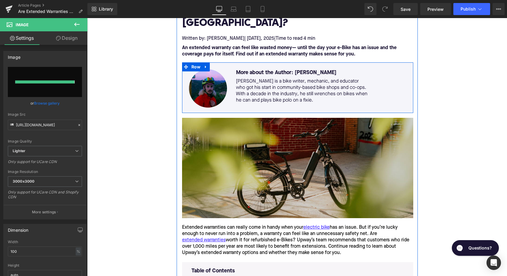
type input "https://ucarecdn.com/11d6c09e-ab2c-43b8-8f40-ad77eceb2a52/-/format/auto/-/previ…"
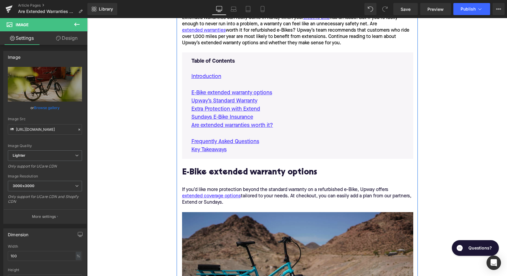
scroll to position [446, 0]
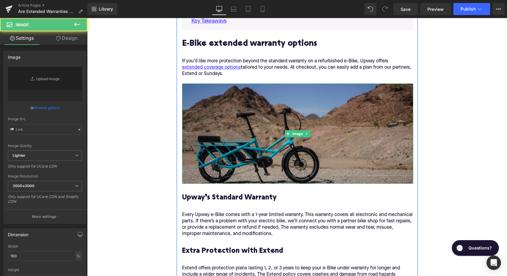
drag, startPoint x: 288, startPoint y: 124, endPoint x: 153, endPoint y: 96, distance: 137.8
click at [288, 124] on div "Image" at bounding box center [297, 133] width 231 height 100
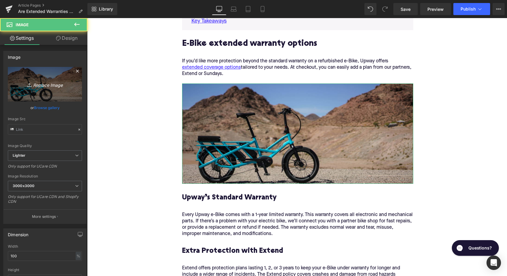
type input "https://ucarecdn.com/9ad16c08-3964-4c22-aa40-cfd448f1d73a/-/format/auto/-/previ…"
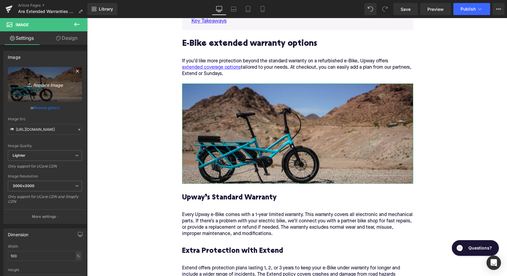
click at [52, 83] on icon "Replace Image" at bounding box center [45, 84] width 48 height 8
type input "C:\fakepath\Remy's Copy Pt. 2(30).png"
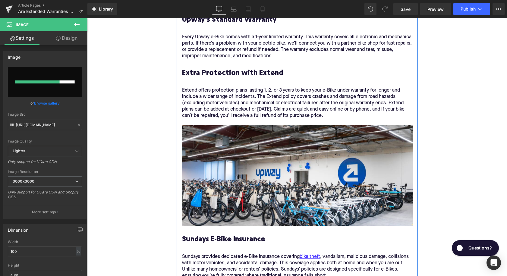
scroll to position [634, 0]
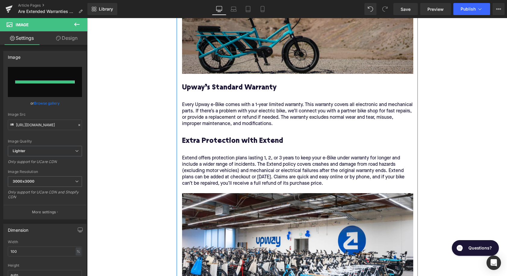
type input "https://ucarecdn.com/267ae28c-142f-41c3-becc-87855f3b5ded/-/format/auto/-/previ…"
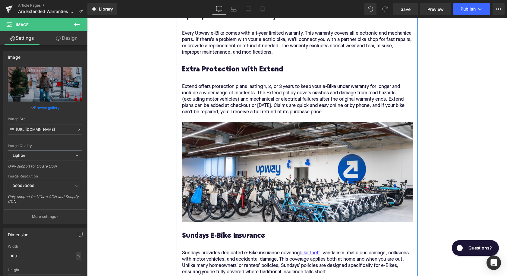
scroll to position [690, 0]
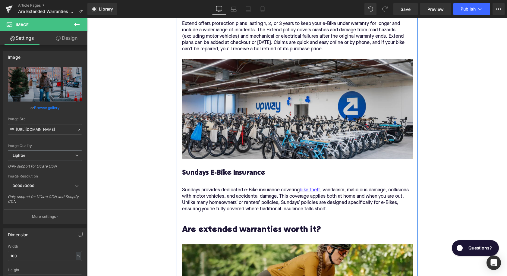
click at [301, 111] on img at bounding box center [297, 109] width 231 height 100
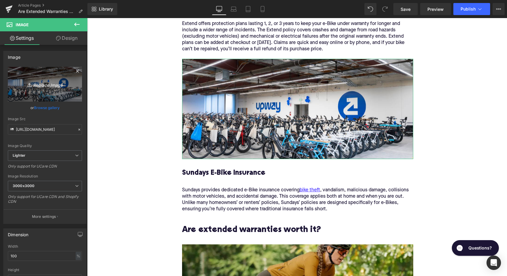
click at [58, 80] on link "Replace Image" at bounding box center [45, 84] width 74 height 35
type input "C:\fakepath\Remy's Copy Pt. 2(32).png"
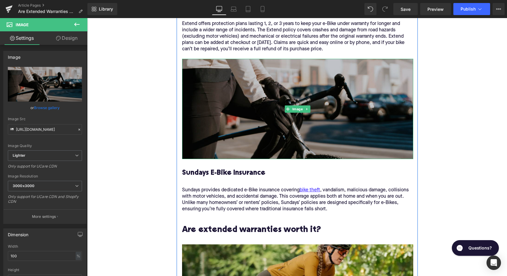
type input "https://ucarecdn.com/45228f7e-179f-4730-b4d3-c86237443bd4/-/format/auto/-/previ…"
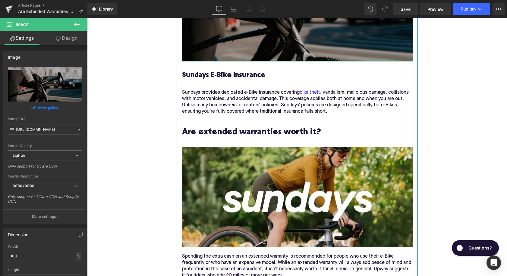
scroll to position [821, 0]
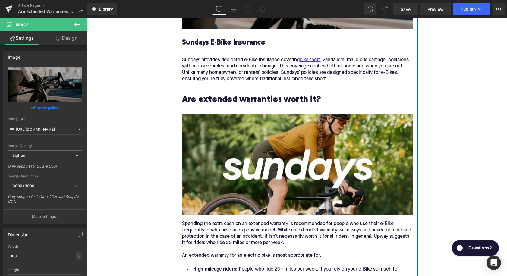
click at [318, 139] on img at bounding box center [297, 164] width 231 height 100
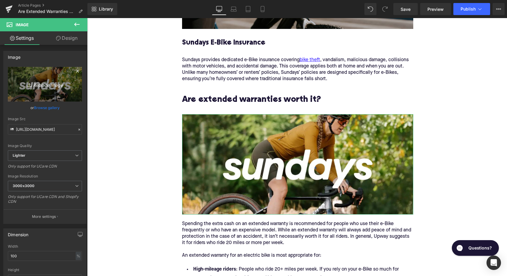
click at [61, 88] on icon "Replace Image" at bounding box center [45, 84] width 48 height 8
type input "C:\fakepath\Remy's Copy Pt. 2(33).png"
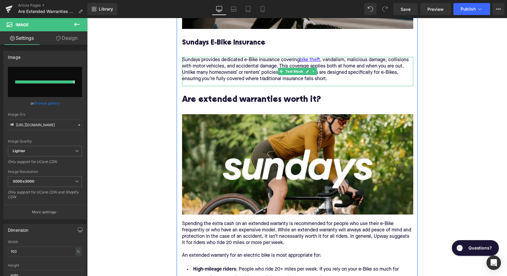
type input "https://ucarecdn.com/dbac1cb6-da38-49ca-89e5-f7f71359a478/-/format/auto/-/previ…"
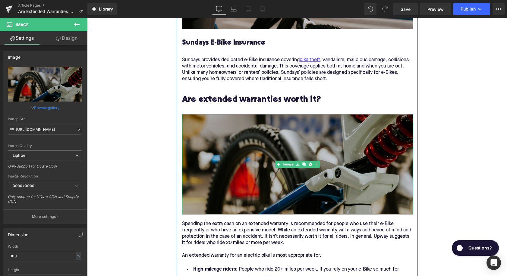
drag, startPoint x: 129, startPoint y: 187, endPoint x: 224, endPoint y: 154, distance: 100.6
click at [224, 154] on img at bounding box center [297, 164] width 231 height 100
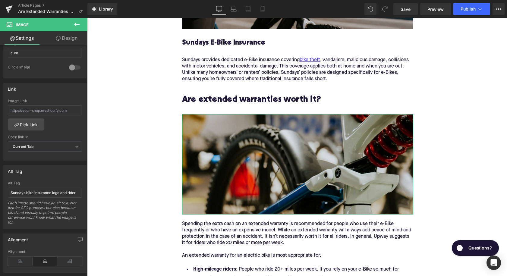
scroll to position [229, 0]
click at [31, 191] on input "Sundays bike insurance logo and rider" at bounding box center [45, 190] width 74 height 10
type input "Cannondale Moterra Neo electric bike close up"
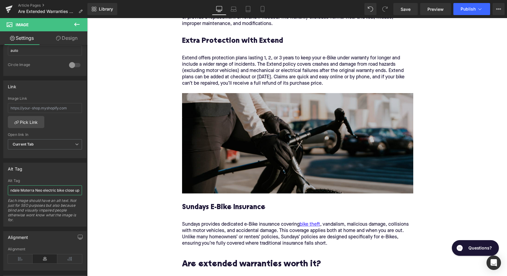
scroll to position [652, 0]
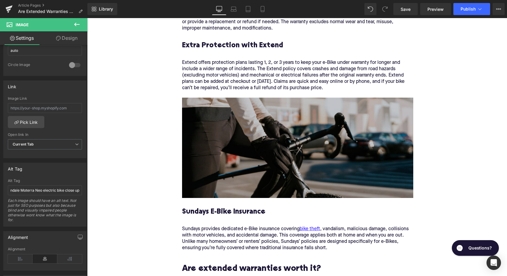
click at [209, 140] on img at bounding box center [297, 148] width 231 height 100
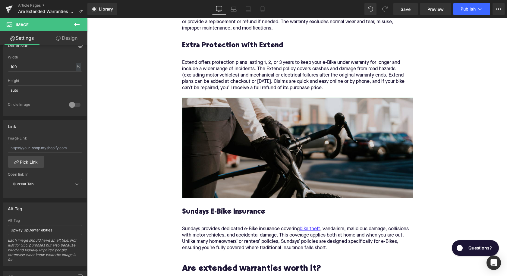
scroll to position [239, 0]
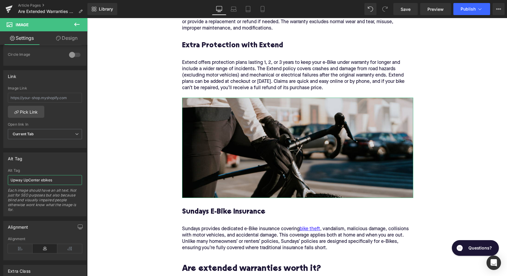
click at [28, 182] on input "Upway UpCenter ebikes" at bounding box center [45, 180] width 74 height 10
type input "C"
type input "Road electric bike handlebars"
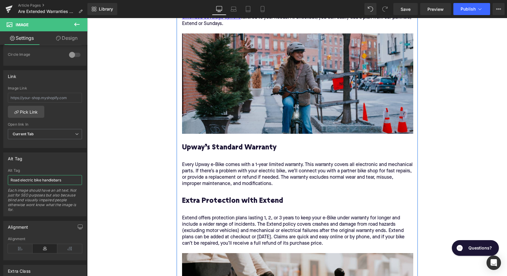
scroll to position [481, 0]
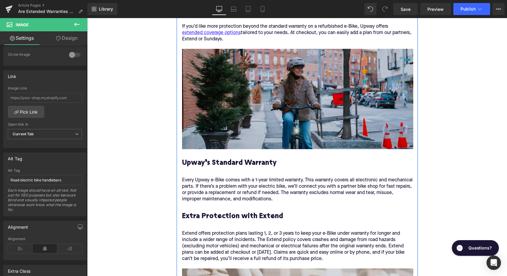
click at [208, 114] on img at bounding box center [297, 99] width 231 height 100
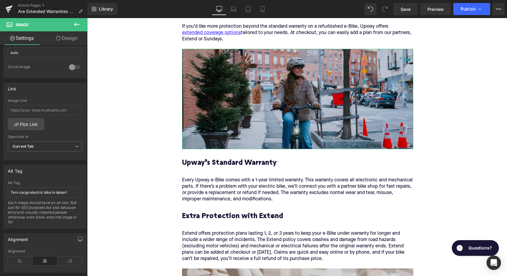
scroll to position [242, 0]
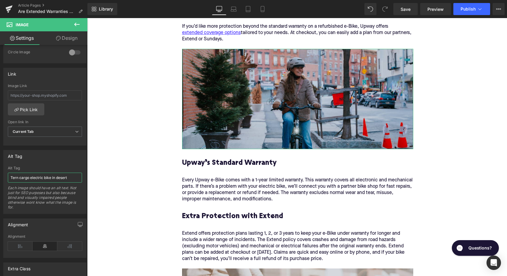
click at [32, 175] on input "Tern cargo electric bike in desert" at bounding box center [45, 178] width 74 height 10
type input "R"
type input "Ebike rider in New York City street"
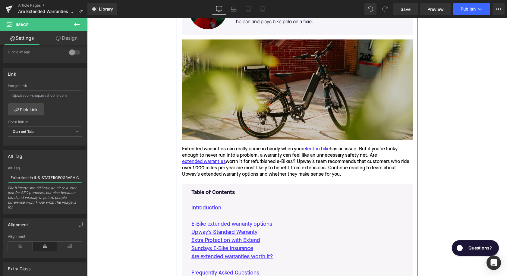
scroll to position [169, 0]
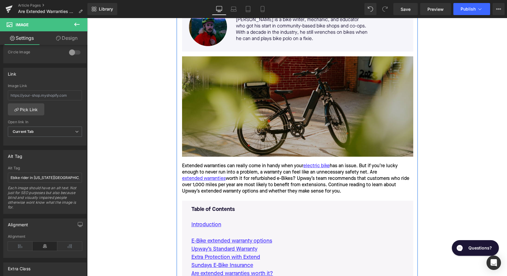
click at [231, 116] on img at bounding box center [297, 106] width 231 height 100
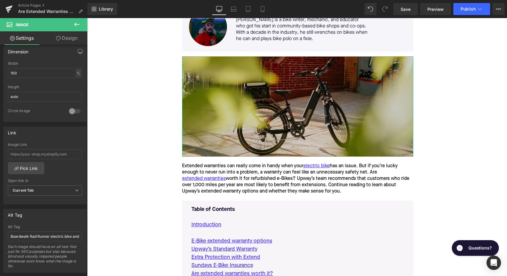
scroll to position [233, 0]
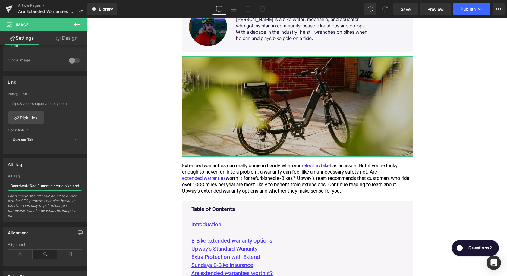
click at [36, 186] on input "Boardwalk Rad Runner electric bike and rider" at bounding box center [45, 186] width 74 height 10
type input "G"
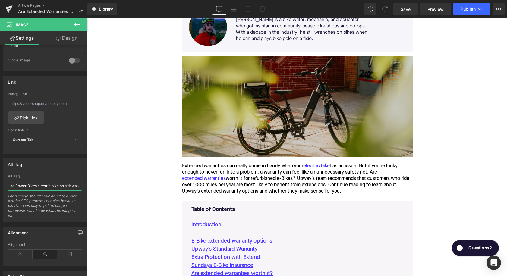
type input "Rad Power Bikes electric bike on sidewalk"
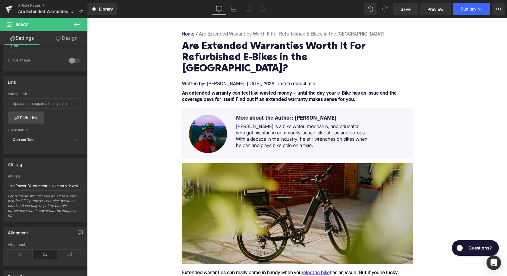
scroll to position [62, 0]
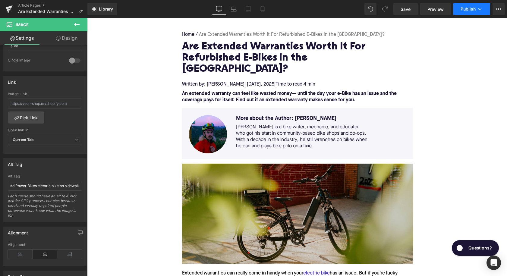
click at [463, 11] on span "Publish" at bounding box center [467, 9] width 15 height 5
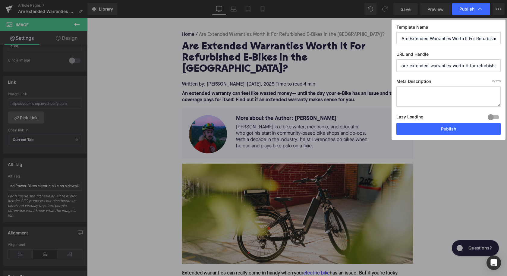
click at [414, 94] on textarea at bounding box center [448, 96] width 104 height 20
paste textarea "Protect your ride: Learn if extended warranties and e-Bike insurance are worth …"
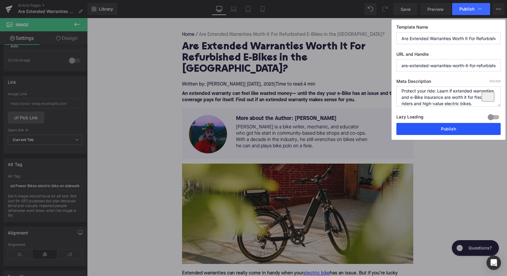
type textarea "Protect your ride: Learn if extended warranties and e-Bike insurance are worth …"
click at [438, 131] on button "Publish" at bounding box center [448, 129] width 104 height 12
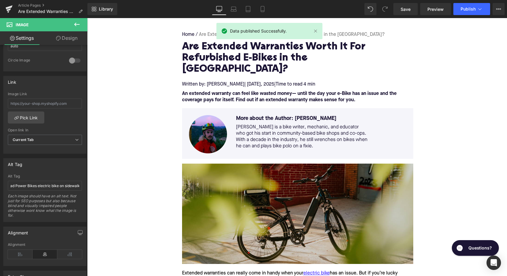
click at [28, 6] on link "Article Pages" at bounding box center [52, 5] width 69 height 5
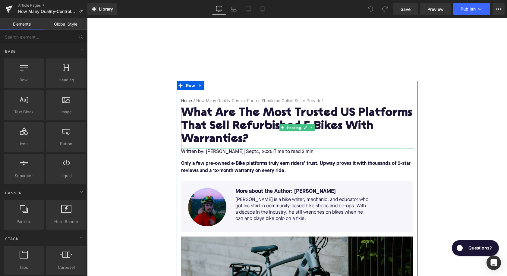
click at [216, 120] on h1 "What Are The Most Trusted US Platforms That Sell Refurbished E-Bikes With Warra…" at bounding box center [297, 126] width 232 height 39
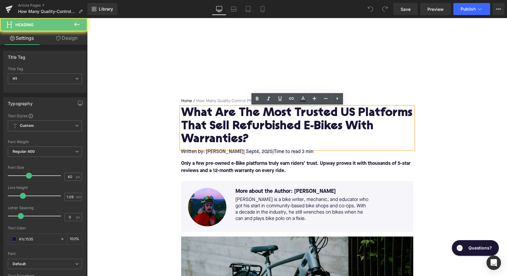
click at [216, 120] on h1 "What Are The Most Trusted US Platforms That Sell Refurbished E-Bikes With Warra…" at bounding box center [297, 126] width 232 height 39
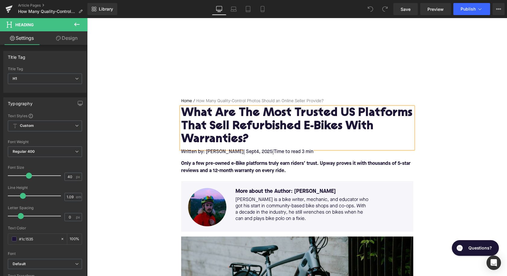
paste div
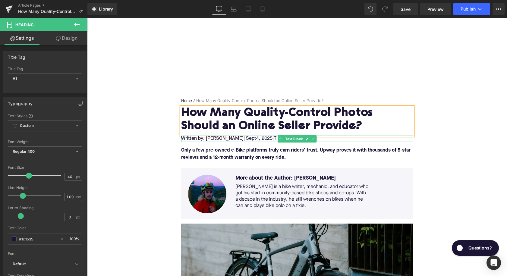
click at [256, 139] on span "4, 2025" at bounding box center [264, 138] width 16 height 5
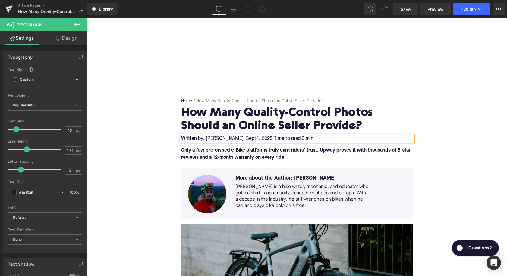
click at [256, 139] on span "4, 2025" at bounding box center [264, 138] width 16 height 5
click at [298, 137] on span "Time to read 3 min" at bounding box center [295, 138] width 40 height 5
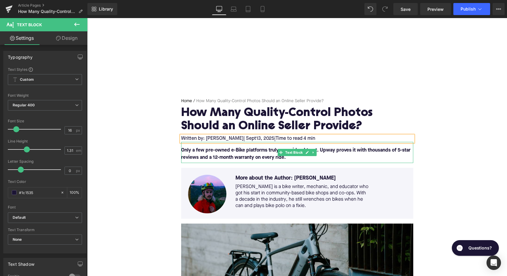
click at [259, 150] on font "Only a few pre-owned e-Bike platforms truly earn riders’ trust. Upway proves it…" at bounding box center [295, 154] width 229 height 12
paste div
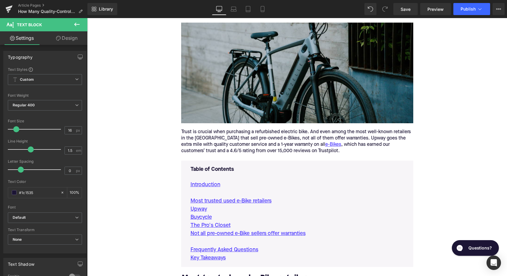
scroll to position [203, 0]
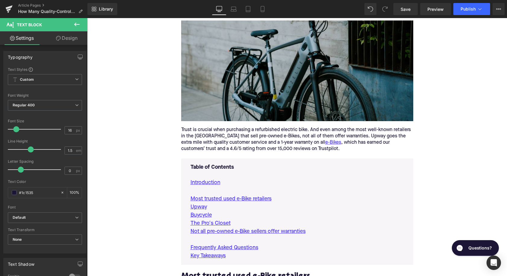
click at [245, 140] on p "Trust is crucial when purchasing a refurbished electric bike. And even among th…" at bounding box center [297, 139] width 232 height 25
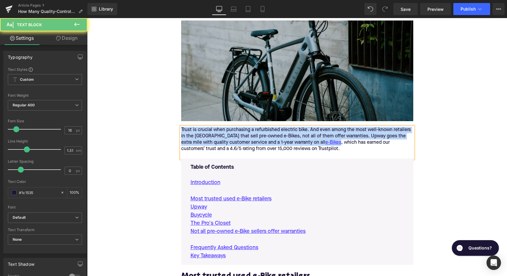
paste div
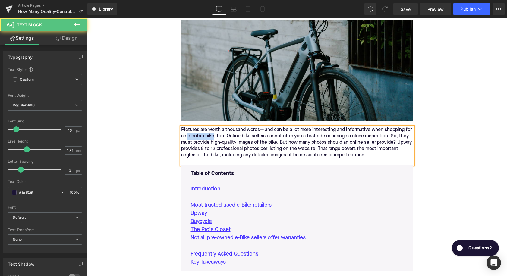
click at [187, 136] on p "Pictures are worth a thousand words— and can be a lot more interesting and info…" at bounding box center [297, 143] width 232 height 32
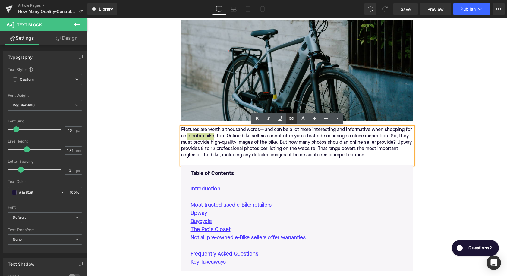
click at [287, 119] on link at bounding box center [291, 118] width 11 height 11
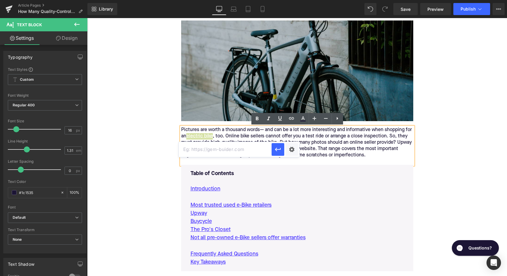
click at [259, 152] on input "text" at bounding box center [225, 149] width 93 height 15
paste input "[URL][DOMAIN_NAME]"
type input "[URL][DOMAIN_NAME]"
click at [277, 149] on icon "button" at bounding box center [277, 149] width 7 height 7
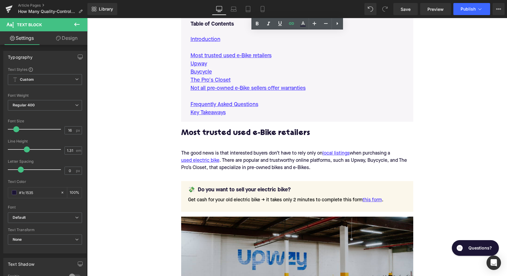
scroll to position [390, 0]
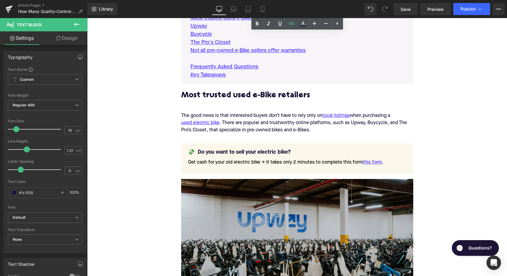
click at [247, 92] on h2 "Most trusted used e-Bike retailers" at bounding box center [297, 95] width 232 height 9
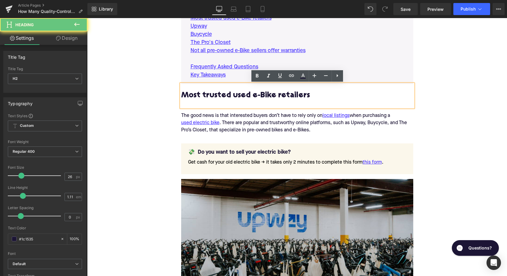
click at [247, 92] on h2 "Most trusted used e-Bike retailers" at bounding box center [297, 95] width 232 height 9
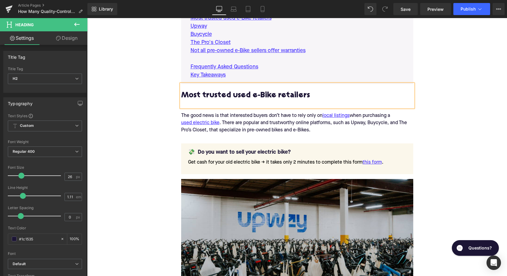
paste div
click at [257, 123] on div "The good news is that interested buyers don’t have to rely only on local listin…" at bounding box center [297, 123] width 232 height 22
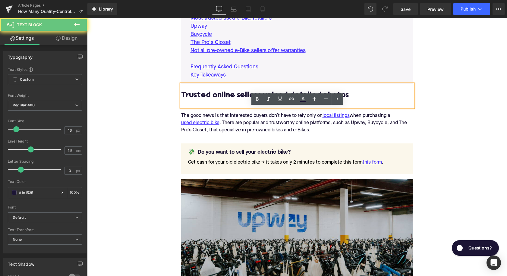
click at [257, 123] on div "The good news is that interested buyers don’t have to rely only on local listin…" at bounding box center [297, 123] width 232 height 22
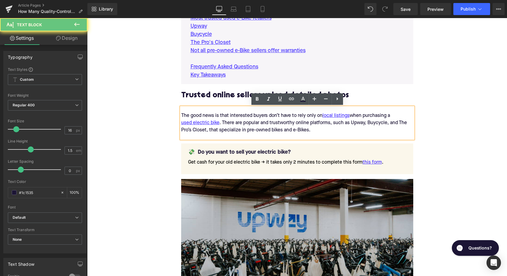
click at [257, 123] on div "The good news is that interested buyers don’t have to rely only on local listin…" at bounding box center [297, 123] width 232 height 22
paste div
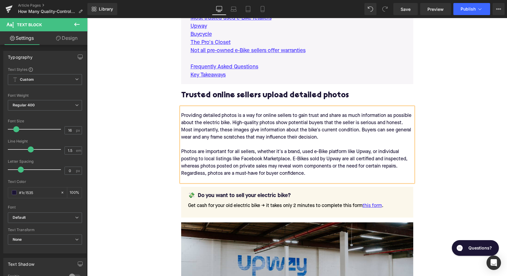
click at [294, 151] on div "Providing detailed photos is a way for online sellers to gain trust and share a…" at bounding box center [297, 144] width 232 height 65
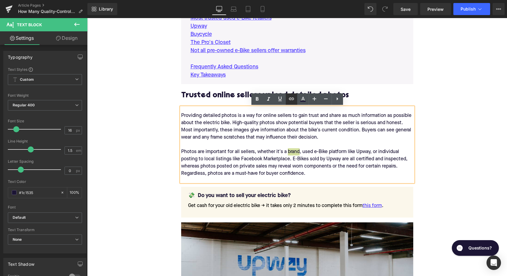
click at [292, 101] on icon at bounding box center [291, 98] width 7 height 7
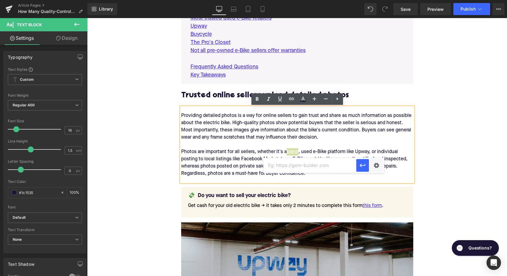
click at [296, 164] on input "text" at bounding box center [309, 165] width 93 height 15
paste input "[URL][DOMAIN_NAME]"
type input "[URL][DOMAIN_NAME]"
click at [359, 167] on icon "button" at bounding box center [362, 165] width 7 height 7
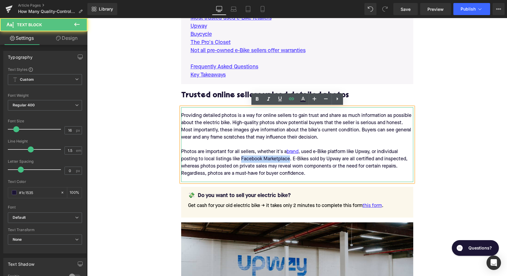
drag, startPoint x: 241, startPoint y: 157, endPoint x: 289, endPoint y: 158, distance: 47.9
click at [289, 158] on div "Providing detailed photos is a way for online sellers to gain trust and share a…" at bounding box center [297, 144] width 232 height 65
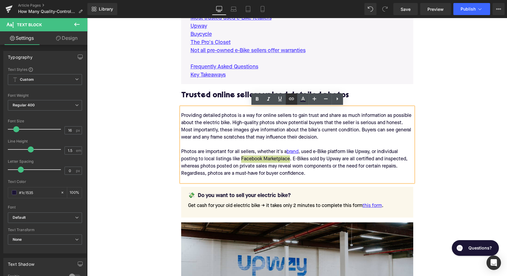
click at [291, 101] on icon at bounding box center [291, 98] width 7 height 7
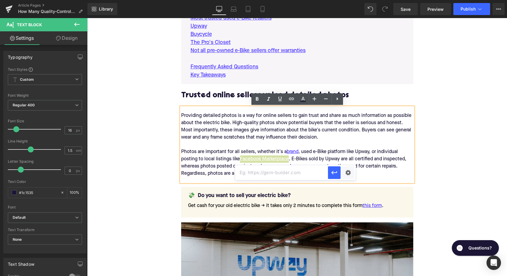
click at [280, 171] on input "text" at bounding box center [281, 172] width 93 height 15
paste input "[URL][DOMAIN_NAME]"
type input "[URL][DOMAIN_NAME]"
click at [334, 175] on icon "button" at bounding box center [333, 172] width 7 height 7
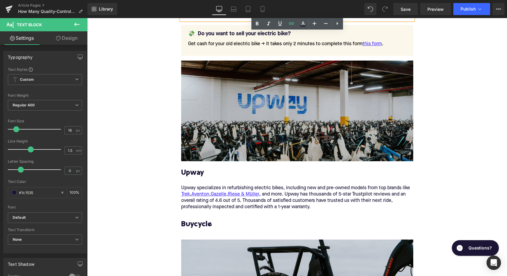
scroll to position [556, 0]
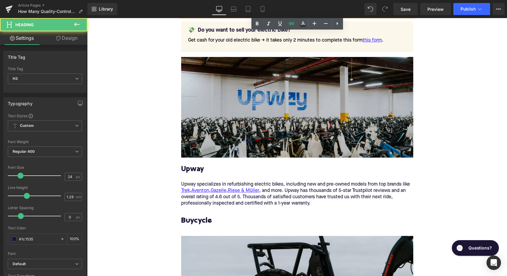
click at [200, 168] on h3 "Upway" at bounding box center [297, 169] width 232 height 9
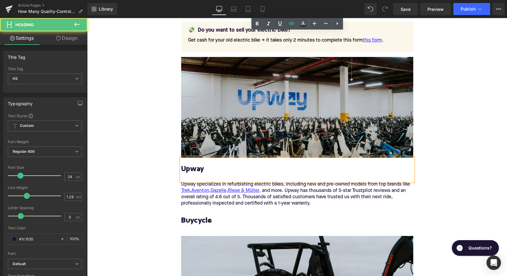
click at [200, 168] on h3 "Upway" at bounding box center [297, 169] width 232 height 9
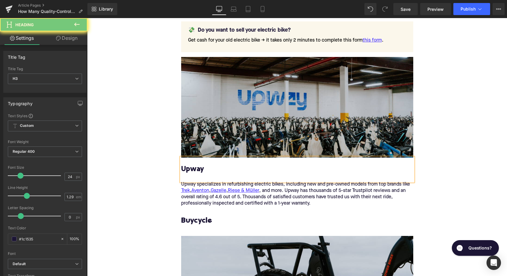
paste div
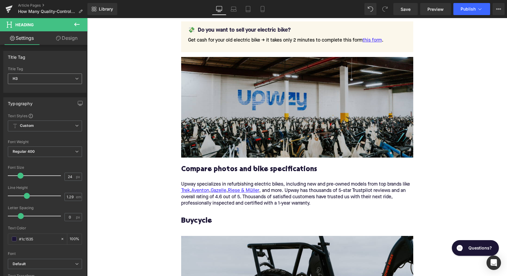
click at [49, 81] on span "H3" at bounding box center [45, 79] width 74 height 11
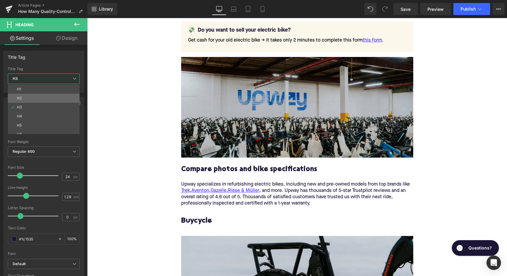
click at [51, 98] on li "H2" at bounding box center [45, 98] width 74 height 9
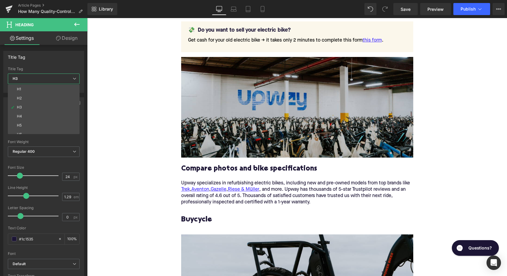
type input "1.11"
type input "100"
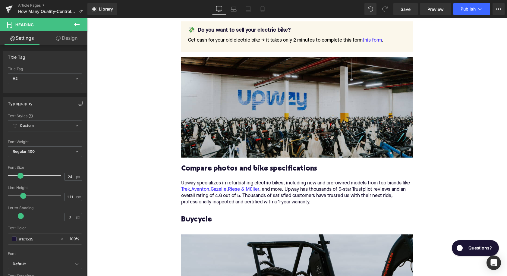
click at [277, 190] on p "Upway specializes in refurbishing electric bikes, including new and pre-owned m…" at bounding box center [297, 192] width 232 height 25
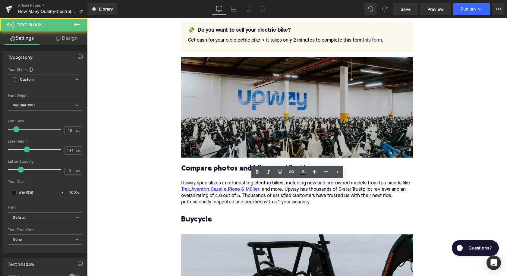
click at [277, 190] on p "Upway specializes in refurbishing electric bikes, including new and pre-owned m…" at bounding box center [297, 192] width 232 height 25
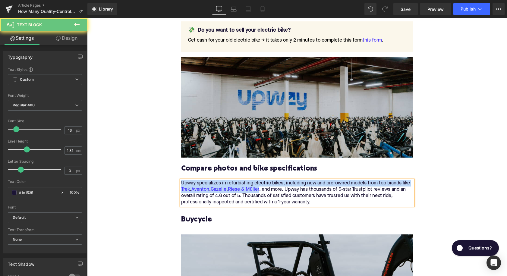
paste div
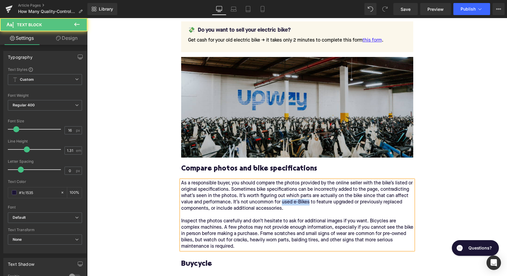
drag, startPoint x: 315, startPoint y: 202, endPoint x: 342, endPoint y: 203, distance: 27.4
click at [342, 203] on p "As a responsible buyer, you should compare the photos provided by the online se…" at bounding box center [297, 215] width 232 height 70
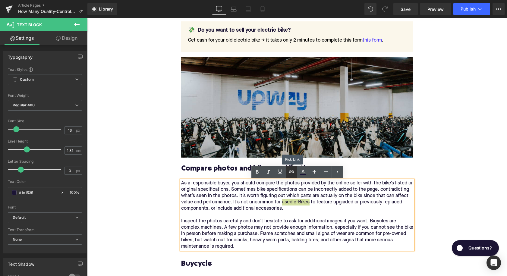
drag, startPoint x: 230, startPoint y: 186, endPoint x: 293, endPoint y: 171, distance: 64.9
click at [293, 171] on icon at bounding box center [291, 171] width 5 height 2
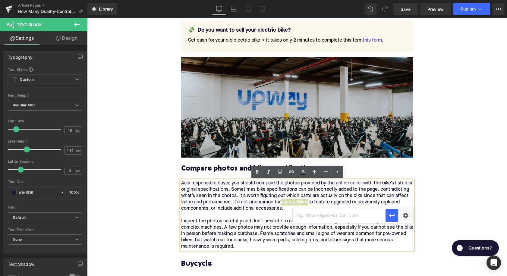
click at [315, 214] on input "text" at bounding box center [339, 215] width 93 height 15
paste input "[URL][DOMAIN_NAME]"
type input "[URL][DOMAIN_NAME]"
click at [391, 218] on icon "button" at bounding box center [391, 215] width 7 height 7
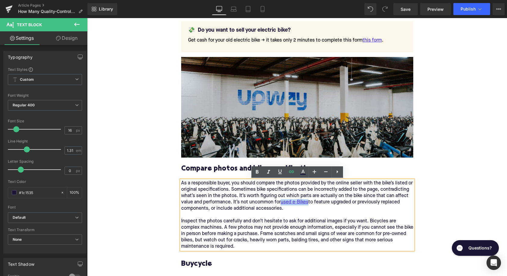
click at [310, 207] on p "As a responsible buyer, you should compare the photos provided by the online se…" at bounding box center [297, 215] width 232 height 70
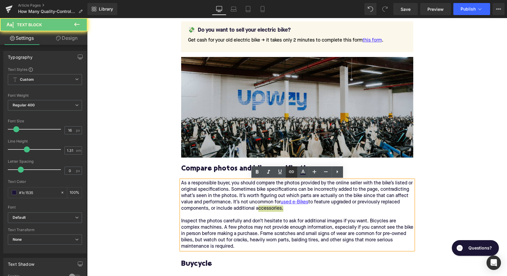
click at [292, 171] on icon at bounding box center [291, 171] width 5 height 2
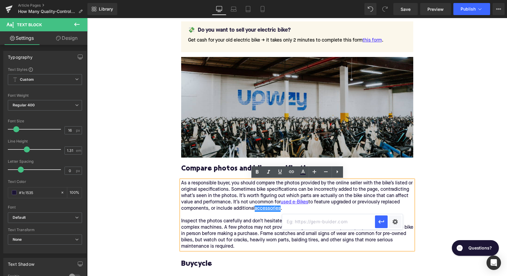
click at [305, 219] on input "text" at bounding box center [328, 221] width 93 height 15
paste input "[URL][DOMAIN_NAME]"
type input "[URL][DOMAIN_NAME]"
click at [381, 227] on button "button" at bounding box center [381, 221] width 13 height 13
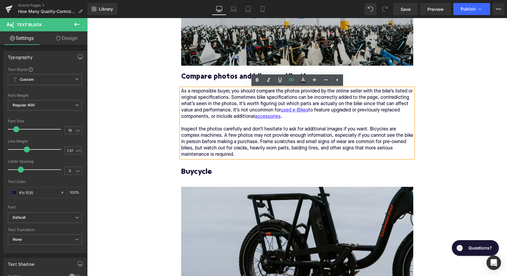
scroll to position [649, 0]
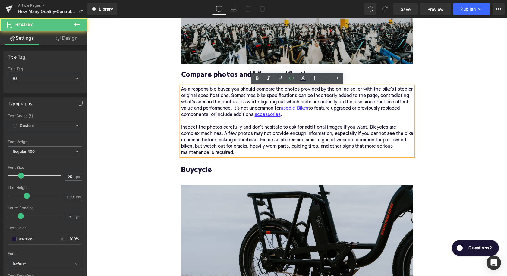
click at [194, 171] on h3 "Buycycle" at bounding box center [297, 176] width 232 height 20
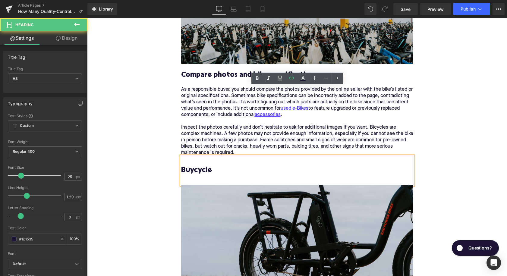
click at [194, 171] on h3 "Buycycle" at bounding box center [297, 176] width 232 height 20
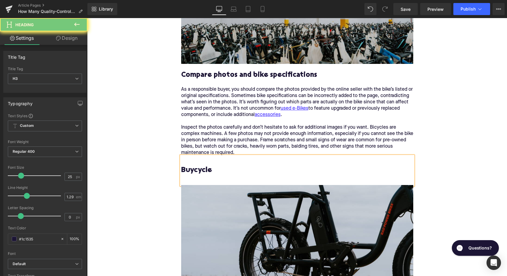
paste div
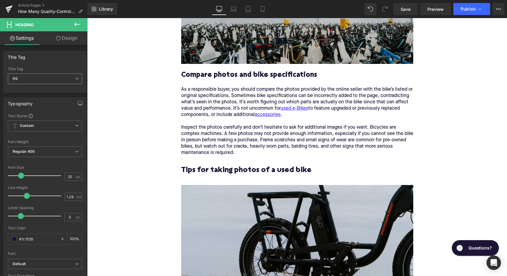
click at [49, 83] on span "H3" at bounding box center [45, 79] width 74 height 11
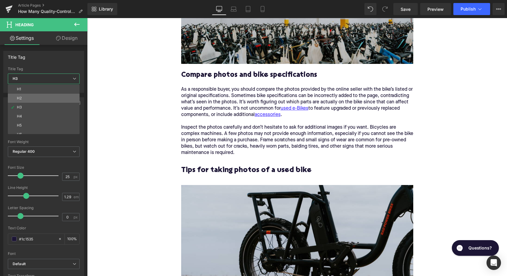
click at [49, 96] on li "H2" at bounding box center [45, 98] width 74 height 9
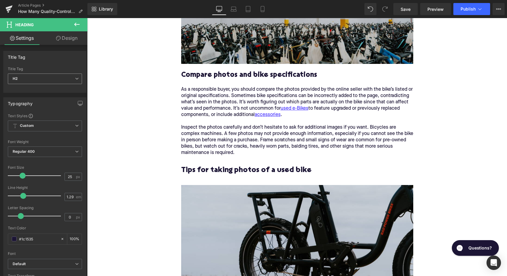
type input "28"
type input "1.11"
type input "100"
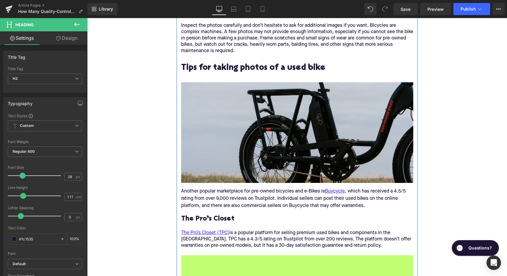
scroll to position [754, 0]
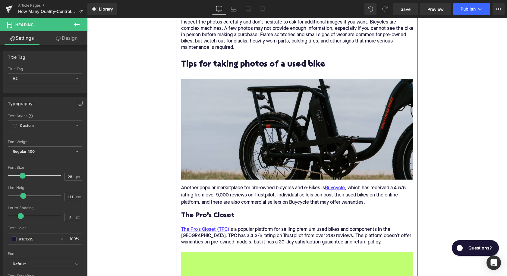
click at [209, 190] on div "Another popular marketplace for pre-owned bicycles and e-Bikes is Buycycle , wh…" at bounding box center [297, 195] width 232 height 31
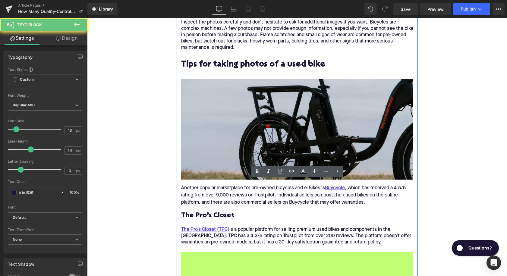
click at [209, 190] on div "Another popular marketplace for pre-owned bicycles and e-Bikes is Buycycle , wh…" at bounding box center [297, 195] width 232 height 31
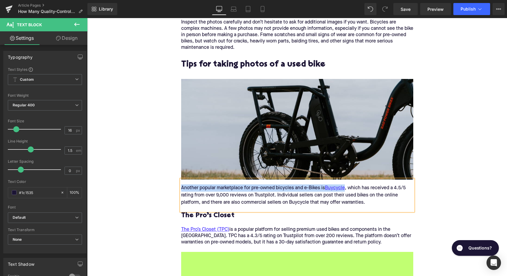
paste div
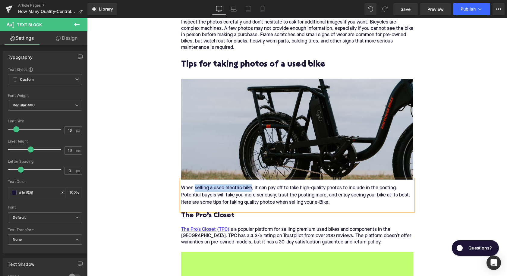
drag, startPoint x: 194, startPoint y: 189, endPoint x: 250, endPoint y: 190, distance: 56.0
click at [250, 190] on div "When selling a used electric bike, it can pay off to take high-quality photos t…" at bounding box center [297, 195] width 232 height 31
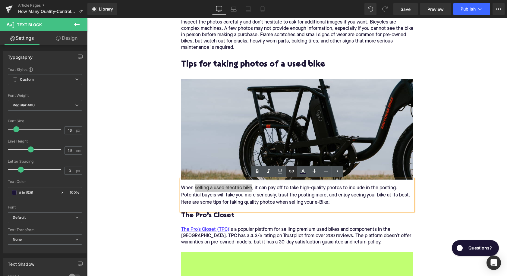
click at [292, 172] on icon at bounding box center [291, 170] width 7 height 7
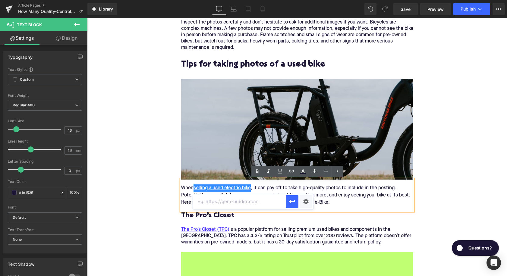
click at [247, 200] on input "text" at bounding box center [239, 201] width 93 height 15
paste input "[URL][DOMAIN_NAME]"
type input "[URL][DOMAIN_NAME]"
click at [289, 201] on icon "button" at bounding box center [291, 201] width 7 height 7
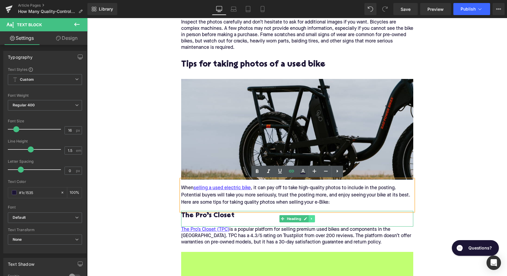
click at [312, 219] on icon at bounding box center [311, 219] width 3 height 4
click at [314, 219] on icon at bounding box center [314, 219] width 3 height 4
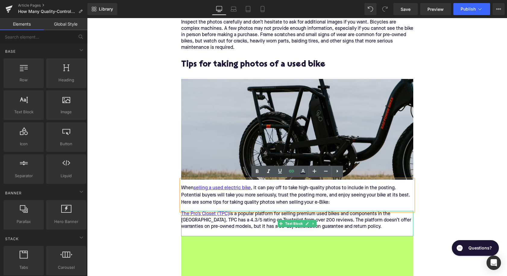
click at [263, 226] on div "The Pro’s Closet (TPC) is a popular platform for selling premium used bikes and…" at bounding box center [297, 223] width 232 height 25
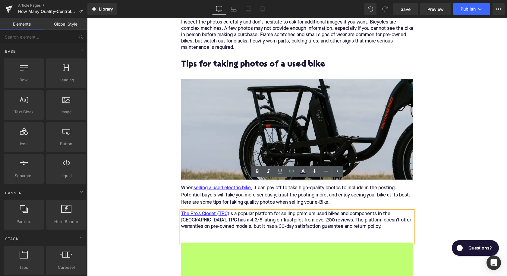
click at [263, 226] on div "The Pro’s Closet (TPC) is a popular platform for selling premium used bikes and…" at bounding box center [297, 227] width 232 height 32
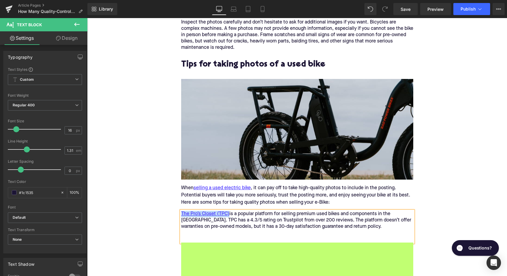
paste div
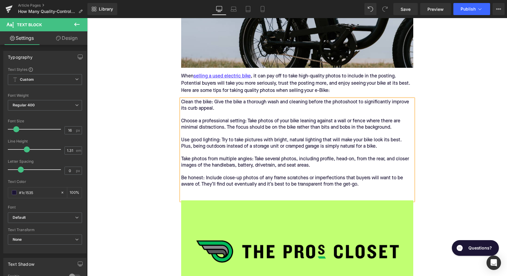
scroll to position [869, 0]
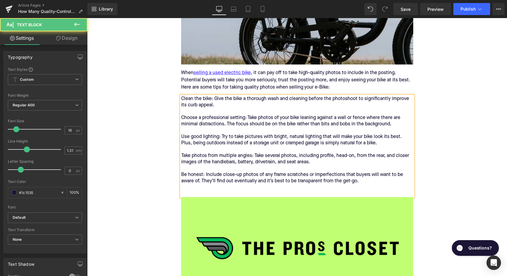
click at [262, 149] on div "Clean the bike: Give the bike a thorough wash and cleaning before the photoshoo…" at bounding box center [297, 146] width 232 height 101
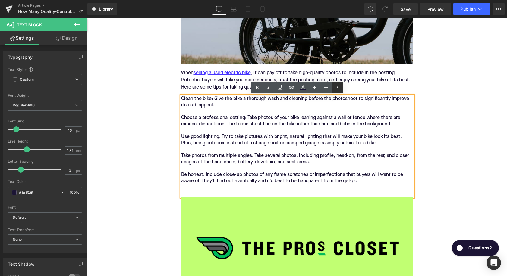
click at [338, 86] on icon at bounding box center [336, 87] width 7 height 7
click at [335, 87] on icon at bounding box center [336, 87] width 7 height 7
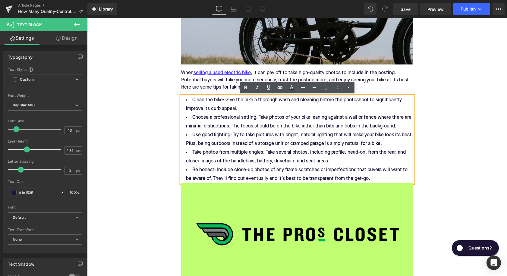
click at [242, 107] on li "Clean the bike: Give the bike a thorough wash and cleaning before the photoshoo…" at bounding box center [297, 104] width 232 height 17
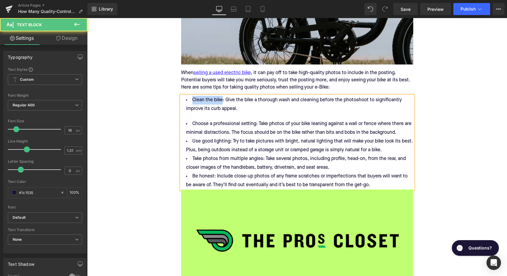
drag, startPoint x: 220, startPoint y: 100, endPoint x: 191, endPoint y: 101, distance: 29.5
click at [191, 101] on li "Clean the bike: Give the bike a thorough wash and cleaning before the photoshoo…" at bounding box center [297, 104] width 232 height 17
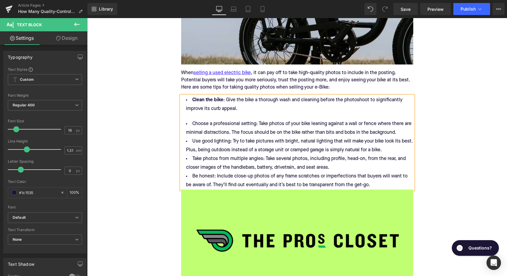
click at [405, 134] on li "Choose a professional setting: Take photos of your bike leaning against a wall …" at bounding box center [297, 128] width 232 height 17
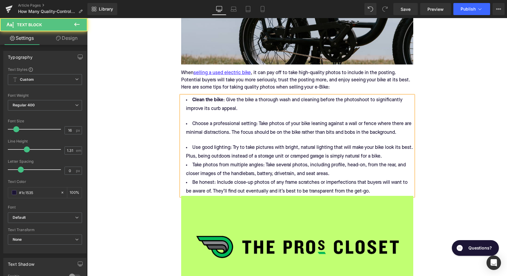
click at [393, 160] on li "Use good lighting: Try to take pictures with bright, natural lighting that will…" at bounding box center [297, 151] width 232 height 17
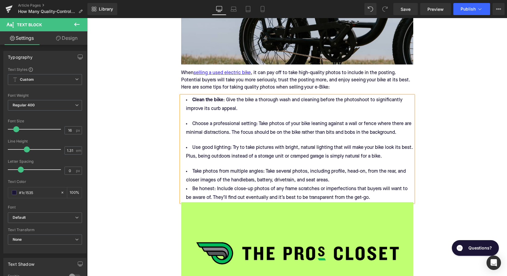
click at [340, 183] on li "Take photos from multiple angles: Take several photos, including profile, head-…" at bounding box center [297, 175] width 232 height 17
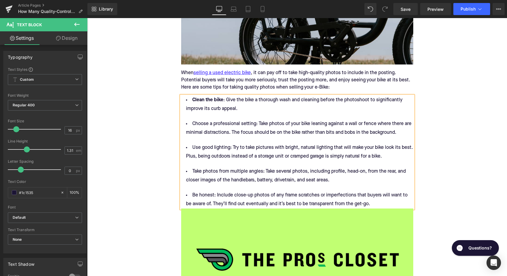
click at [373, 205] on li "Be honest: Include close-up photos of any frame scratches or imperfections that…" at bounding box center [297, 199] width 232 height 17
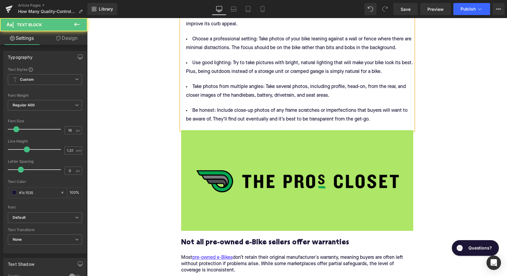
scroll to position [973, 0]
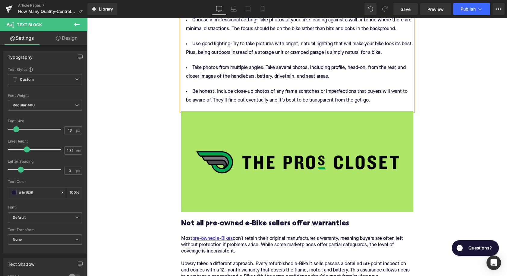
click at [304, 162] on div "Image" at bounding box center [297, 161] width 232 height 101
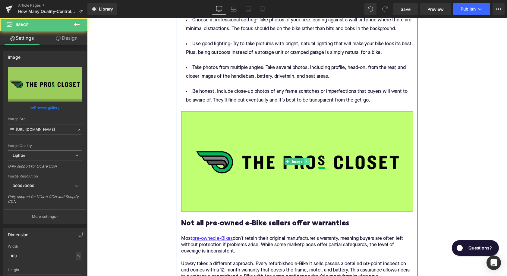
click at [305, 163] on icon at bounding box center [306, 162] width 3 height 4
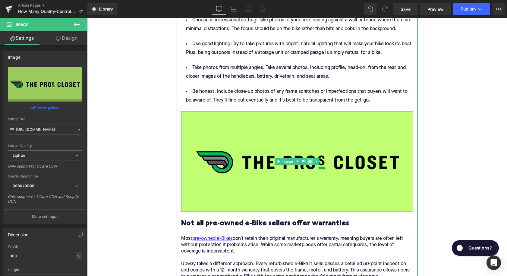
click at [308, 163] on icon at bounding box center [309, 161] width 3 height 3
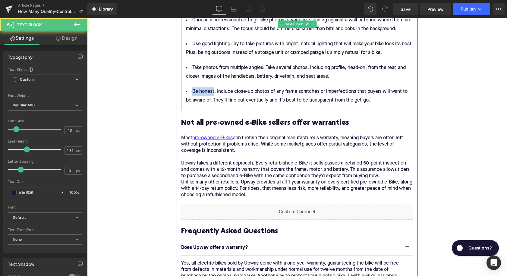
drag, startPoint x: 210, startPoint y: 93, endPoint x: 190, endPoint y: 93, distance: 19.9
click at [190, 93] on li "Be honest: Include close-up photos of any frame scratches or imperfections that…" at bounding box center [297, 95] width 232 height 17
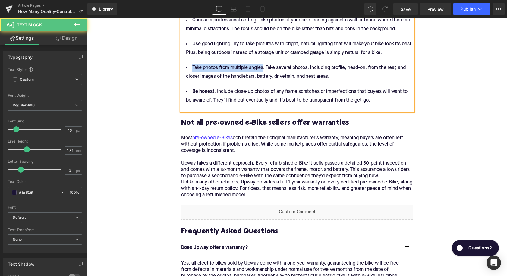
drag, startPoint x: 261, startPoint y: 69, endPoint x: 191, endPoint y: 67, distance: 69.9
click at [191, 67] on li "Take photos from multiple angles: Take several photos, including profile, head-…" at bounding box center [297, 72] width 232 height 17
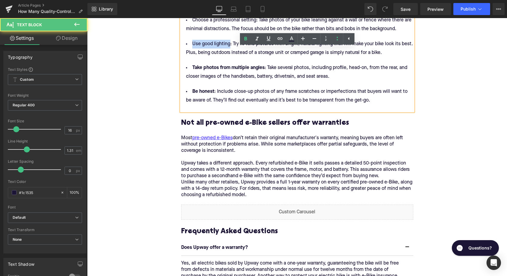
drag, startPoint x: 228, startPoint y: 44, endPoint x: 191, endPoint y: 45, distance: 36.8
click at [191, 45] on li "Use good lighting: Try to take pictures with bright, natural lighting that will…" at bounding box center [297, 48] width 232 height 17
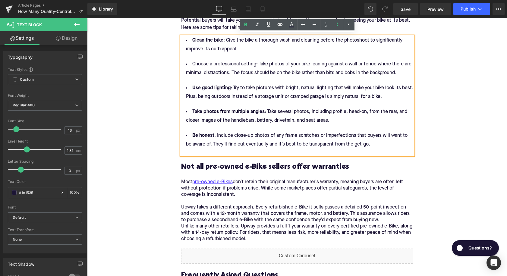
scroll to position [922, 0]
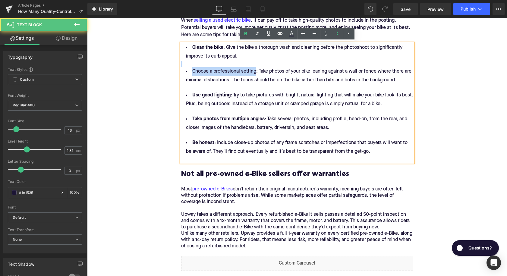
drag, startPoint x: 254, startPoint y: 72, endPoint x: 196, endPoint y: 67, distance: 58.4
click at [196, 67] on div "Clean the bike : Give the bike a thorough wash and cleaning before the photosho…" at bounding box center [297, 102] width 232 height 119
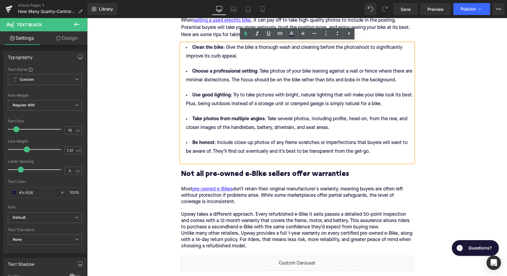
click at [265, 129] on li "Take photos from multiple angles : Take several photos, including profile, head…" at bounding box center [297, 123] width 232 height 17
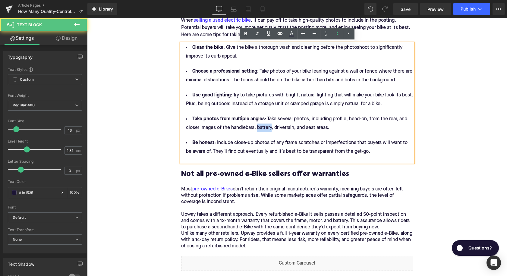
click at [265, 129] on li "Take photos from multiple angles : Take several photos, including profile, head…" at bounding box center [297, 123] width 232 height 17
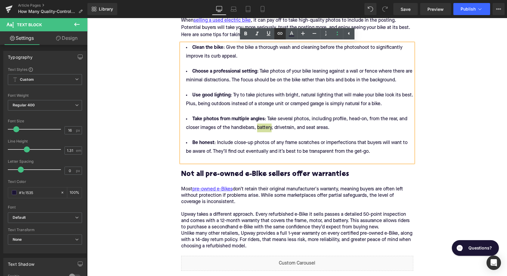
click at [282, 32] on icon at bounding box center [279, 33] width 7 height 7
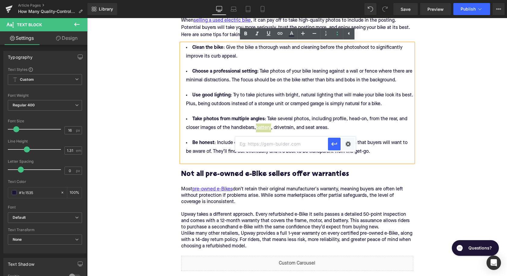
click at [277, 145] on input "text" at bounding box center [281, 143] width 93 height 15
paste input "[URL][DOMAIN_NAME]"
type input "[URL][DOMAIN_NAME]"
click at [330, 145] on button "button" at bounding box center [334, 144] width 13 height 13
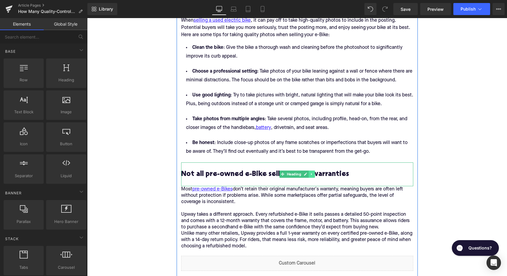
click at [311, 175] on icon at bounding box center [311, 174] width 1 height 2
click at [315, 176] on icon at bounding box center [314, 174] width 3 height 4
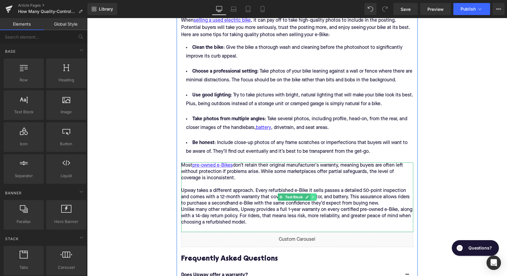
click at [313, 198] on icon at bounding box center [312, 197] width 1 height 2
click at [316, 199] on icon at bounding box center [316, 197] width 3 height 3
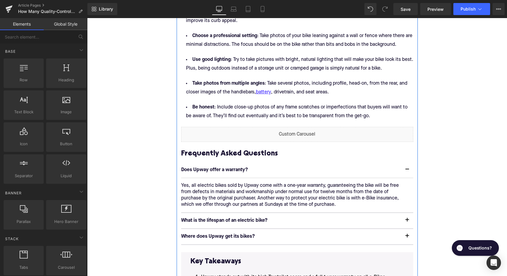
scroll to position [1038, 0]
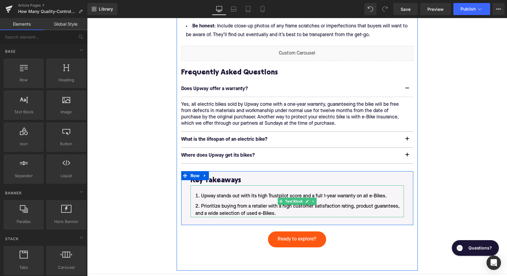
click at [279, 212] on li "Prioritize buying from a retailer with a high customer satisfaction rating, pro…" at bounding box center [296, 210] width 213 height 14
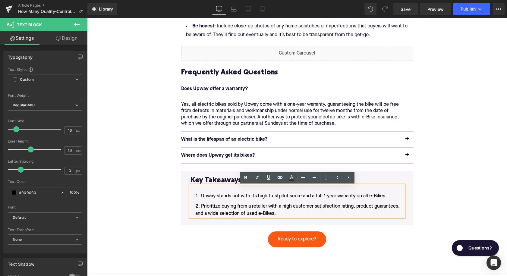
drag, startPoint x: 279, startPoint y: 216, endPoint x: 205, endPoint y: 194, distance: 77.0
click at [205, 194] on div "Upway stands out with its high Trustpilot score and a full 1-year warranty on a…" at bounding box center [296, 201] width 213 height 32
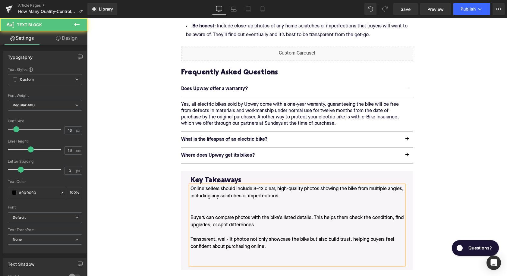
click at [239, 209] on div "Online sellers should include 8–12 clear, high-quality photos showing the bike …" at bounding box center [296, 225] width 213 height 80
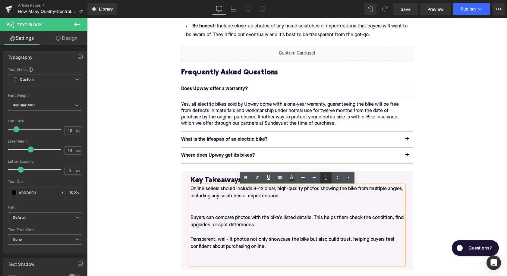
click at [329, 175] on icon at bounding box center [325, 177] width 7 height 7
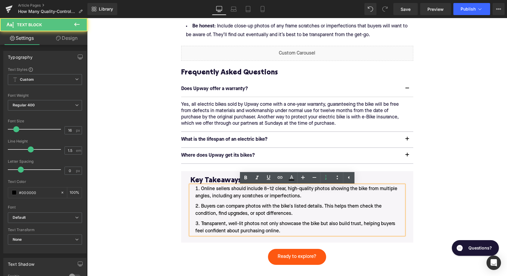
click at [201, 196] on li "Online sellers should include 8–12 clear, high-quality photos showing the bike …" at bounding box center [296, 192] width 213 height 14
click at [200, 193] on li "Online sellers should include 8–12 clear, high-quality photos showing the bike …" at bounding box center [296, 192] width 213 height 14
click at [202, 191] on li "Online sellers should include 8–12 clear, high-quality photos showing the bike …" at bounding box center [296, 192] width 213 height 14
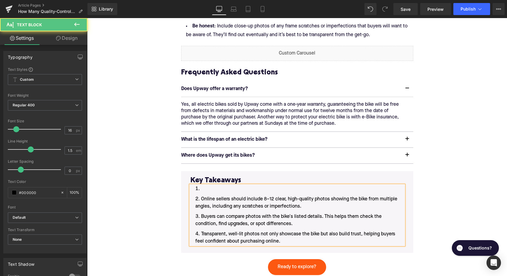
click at [205, 192] on li at bounding box center [296, 188] width 213 height 7
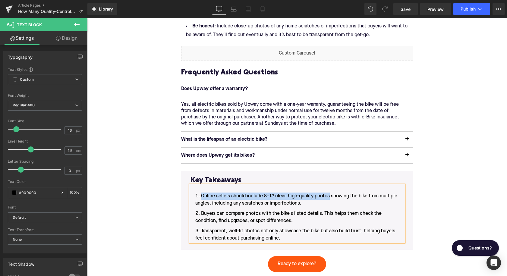
drag, startPoint x: 202, startPoint y: 198, endPoint x: 328, endPoint y: 197, distance: 126.5
click at [328, 197] on li "Online sellers should include 8–12 clear, high-quality photos showing the bike …" at bounding box center [296, 199] width 213 height 14
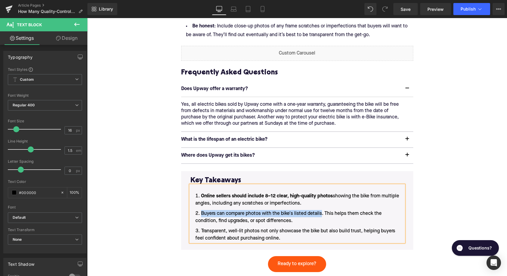
drag, startPoint x: 202, startPoint y: 215, endPoint x: 321, endPoint y: 214, distance: 119.9
click at [321, 214] on li "Buyers can compare photos with the bike's listed details. This helps them check…" at bounding box center [296, 217] width 213 height 14
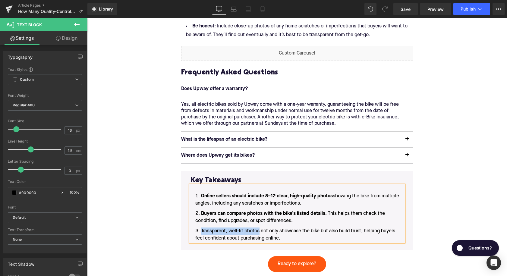
drag, startPoint x: 202, startPoint y: 233, endPoint x: 259, endPoint y: 231, distance: 57.6
click at [259, 231] on li "Transparent, well-lit photos not only showcase the bike but also build trust, h…" at bounding box center [296, 234] width 213 height 14
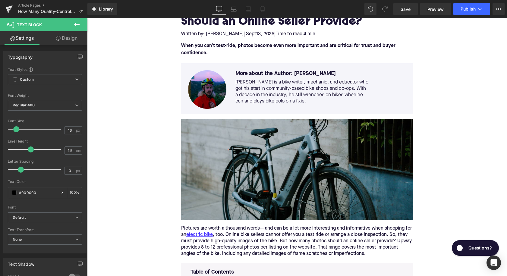
scroll to position [135, 0]
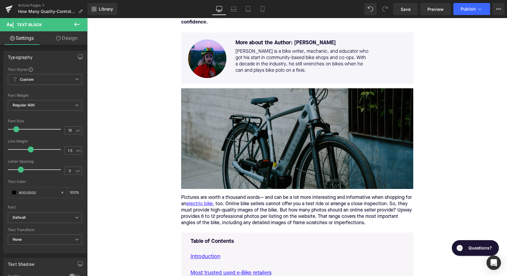
click at [267, 142] on img at bounding box center [297, 138] width 232 height 101
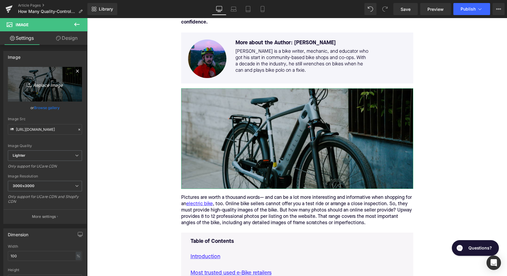
click at [41, 81] on icon "Replace Image" at bounding box center [45, 84] width 48 height 8
type input "C:\fakepath\Upway-SEO-103(3).jpg"
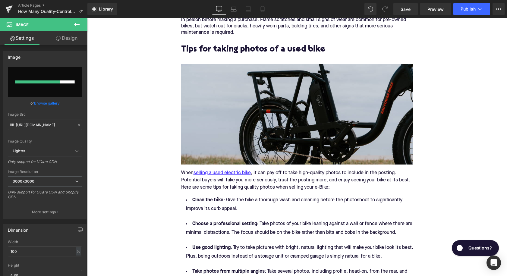
scroll to position [743, 0]
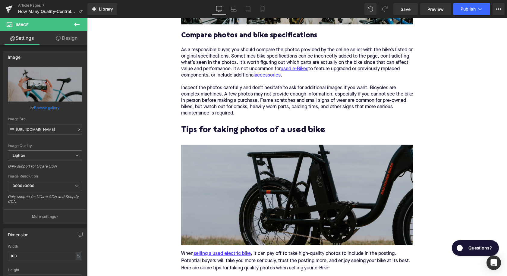
click at [307, 145] on div "Image" at bounding box center [297, 195] width 232 height 101
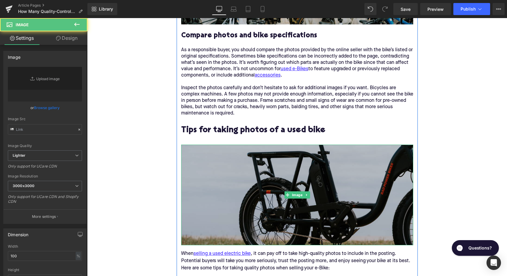
scroll to position [797, 0]
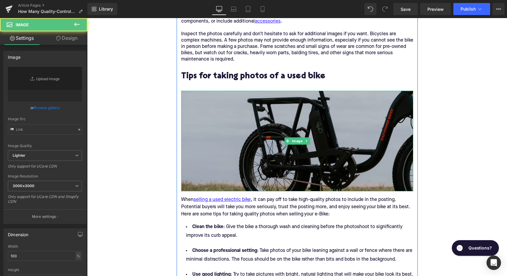
type input "[URL][DOMAIN_NAME]"
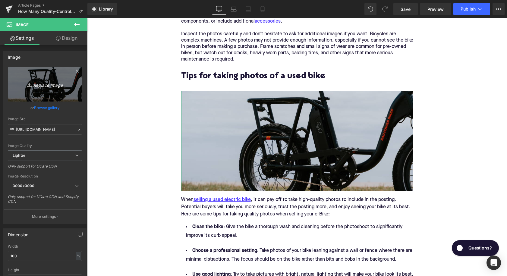
click at [75, 83] on link "Replace Image" at bounding box center [45, 84] width 74 height 35
type input "C:\fakepath\Upway-SEO-105.jpg"
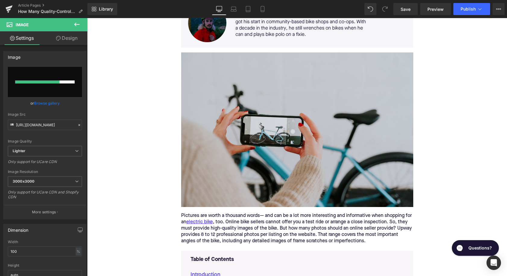
scroll to position [170, 0]
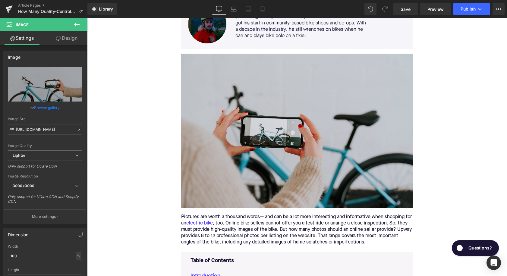
type input "[URL][DOMAIN_NAME]"
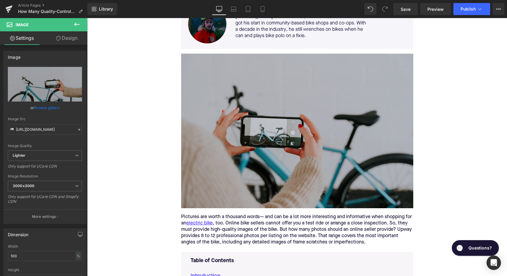
click at [227, 140] on img at bounding box center [297, 131] width 232 height 155
type input "C:\fakepath\Remy's Copy Pt. 2(36).png"
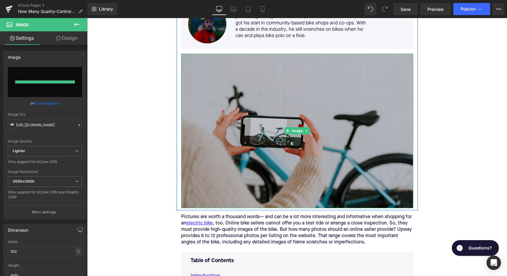
type input "[URL][DOMAIN_NAME]"
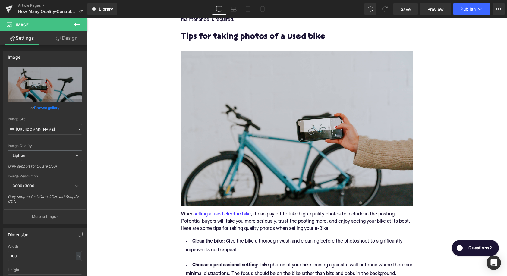
scroll to position [788, 0]
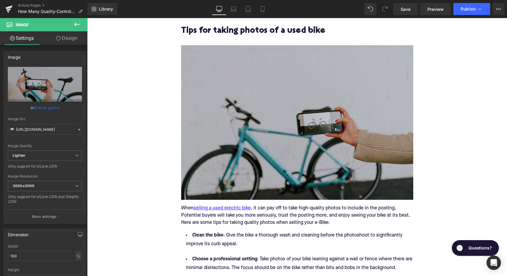
click at [328, 138] on img at bounding box center [297, 122] width 232 height 155
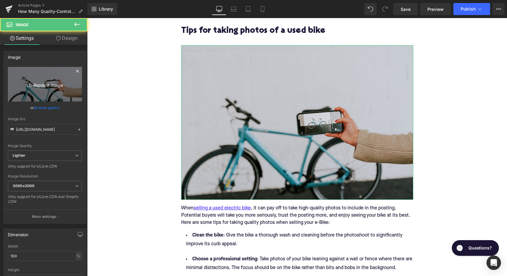
click at [43, 86] on icon "Replace Image" at bounding box center [45, 84] width 48 height 8
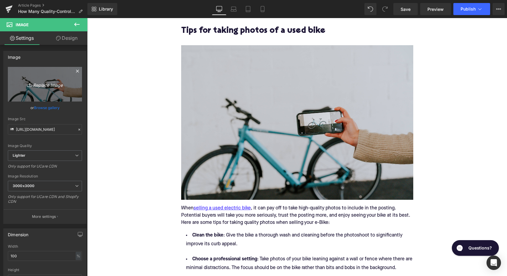
type input "C:\fakepath\Remy's Copy Pt. 2(37).png"
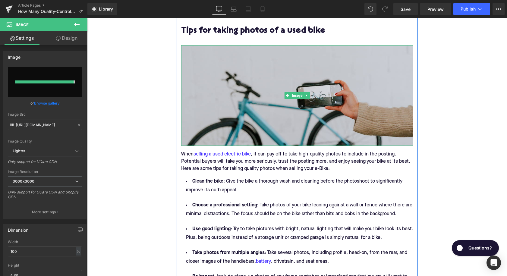
type input "[URL][DOMAIN_NAME]"
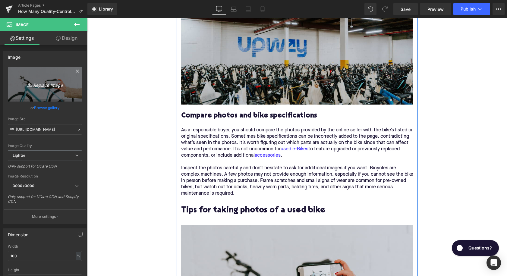
scroll to position [547, 0]
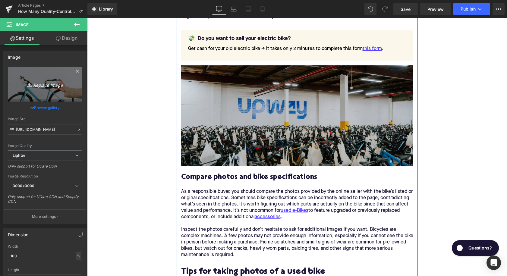
click at [278, 96] on img at bounding box center [297, 115] width 232 height 101
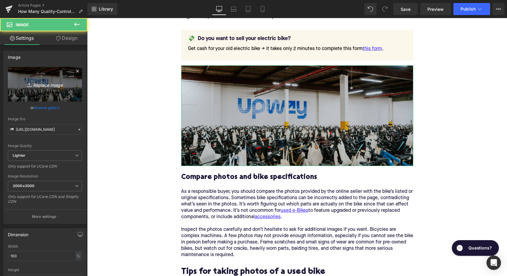
click at [61, 91] on link "Replace Image" at bounding box center [45, 84] width 74 height 35
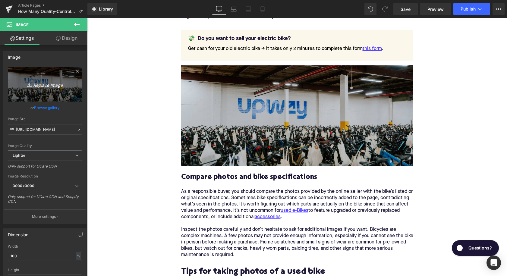
type input "C:\fakepath\Remy's Copy Pt. 2(35).png"
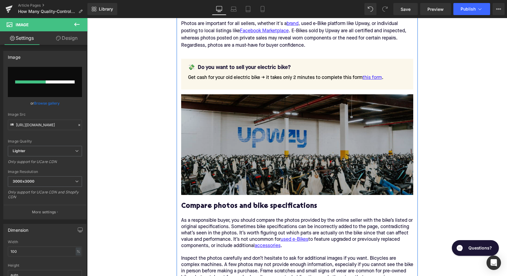
scroll to position [524, 0]
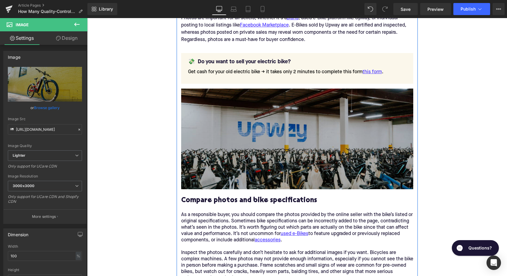
type input "[URL][DOMAIN_NAME]"
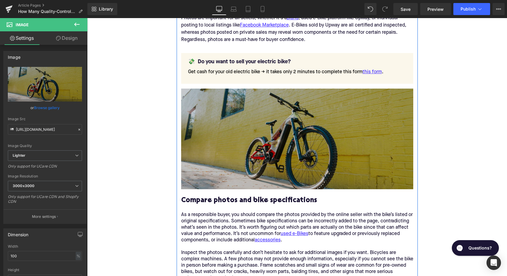
scroll to position [439, 0]
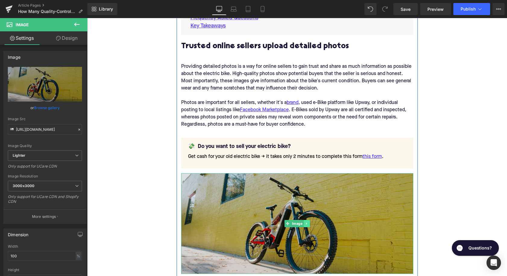
click at [306, 224] on icon at bounding box center [306, 223] width 1 height 2
click at [306, 224] on link at bounding box center [303, 223] width 6 height 7
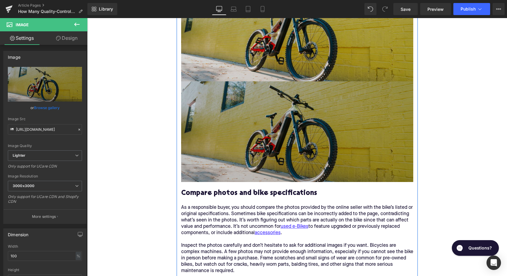
scroll to position [671, 0]
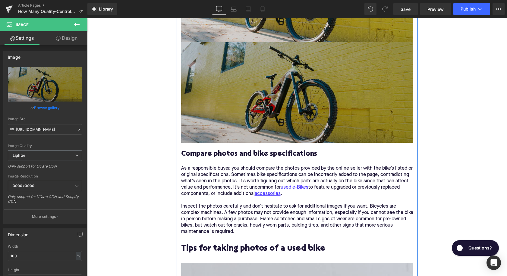
click at [232, 95] on img at bounding box center [297, 92] width 232 height 101
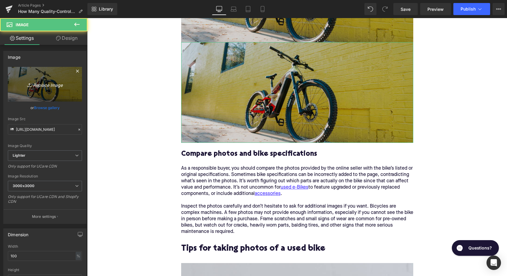
click at [57, 90] on link "Replace Image" at bounding box center [45, 84] width 74 height 35
type input "C:\fakepath\Remy's Copy Pt. 2(34).png"
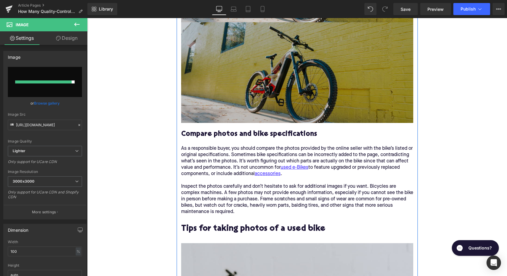
type input "[URL][DOMAIN_NAME]"
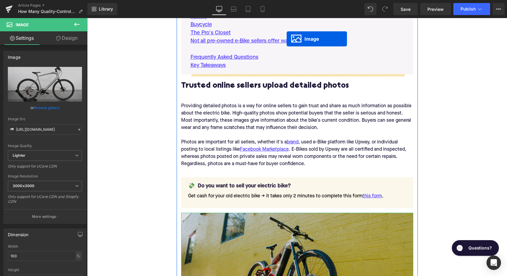
scroll to position [370, 0]
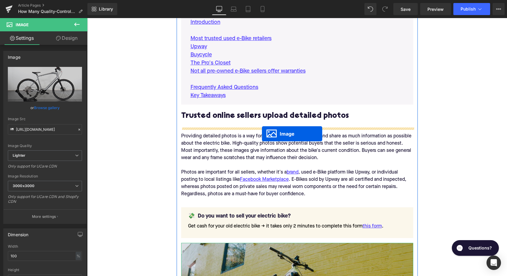
drag, startPoint x: 286, startPoint y: 179, endPoint x: 262, endPoint y: 132, distance: 53.0
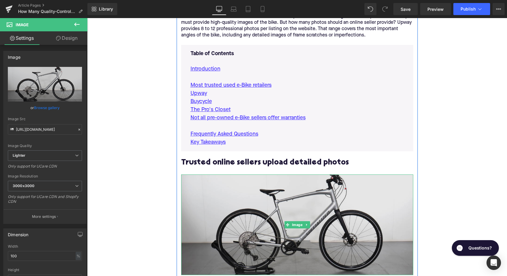
scroll to position [246, 0]
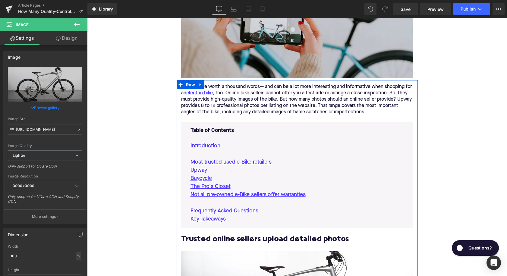
click at [317, 199] on p "Not all pre-owned e-Bike sellers offer warranties" at bounding box center [296, 195] width 213 height 8
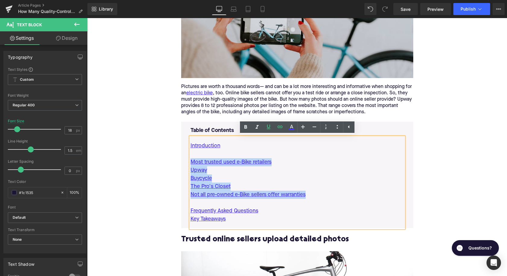
drag, startPoint x: 315, startPoint y: 195, endPoint x: 189, endPoint y: 161, distance: 130.9
click at [189, 161] on div "Table of Contents Text Block Introduction Most trusted used e-Bike retailers Up…" at bounding box center [297, 178] width 222 height 102
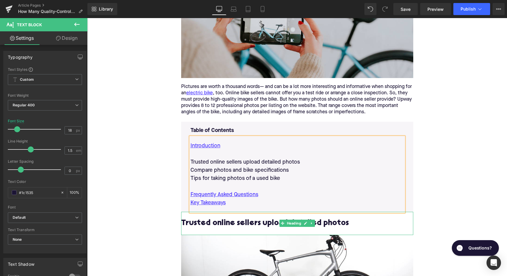
click at [236, 224] on h2 "Trusted online sellers upload detailed photos" at bounding box center [297, 223] width 232 height 9
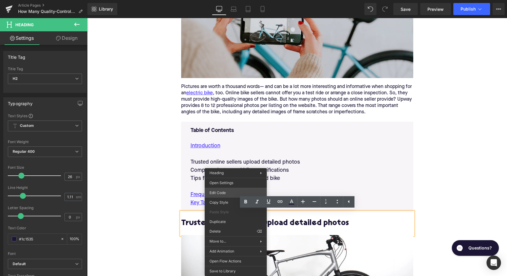
click at [223, 0] on div "Image You are previewing how the will restyle your page. You can not edit Eleme…" at bounding box center [253, 0] width 507 height 0
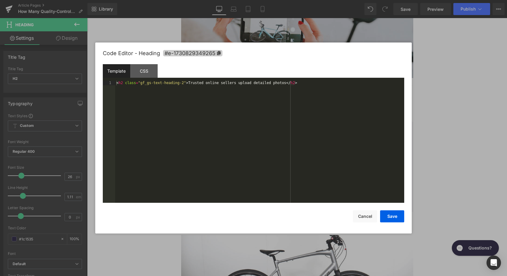
click at [197, 53] on span "#e-1730829349265" at bounding box center [192, 53] width 59 height 6
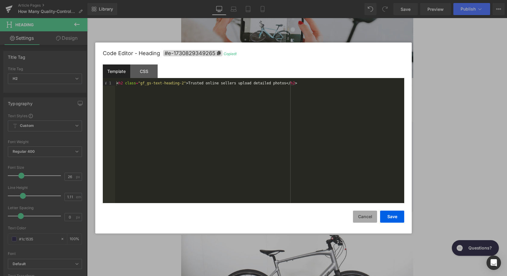
click at [371, 214] on button "Cancel" at bounding box center [365, 217] width 24 height 12
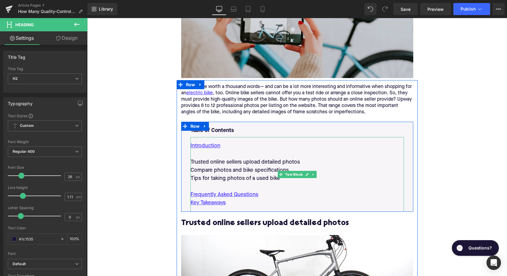
click at [257, 159] on p "Trusted online sellers upload detailed photos" at bounding box center [296, 162] width 213 height 8
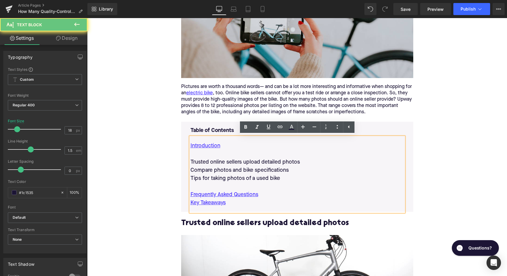
click at [257, 159] on p "Trusted online sellers upload detailed photos" at bounding box center [296, 162] width 213 height 8
click at [280, 127] on icon at bounding box center [279, 126] width 7 height 7
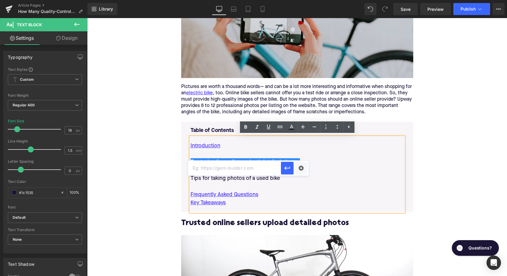
click at [263, 170] on input "text" at bounding box center [234, 168] width 93 height 15
paste input "#e-1730829349265"
click at [291, 170] on button "button" at bounding box center [287, 168] width 13 height 13
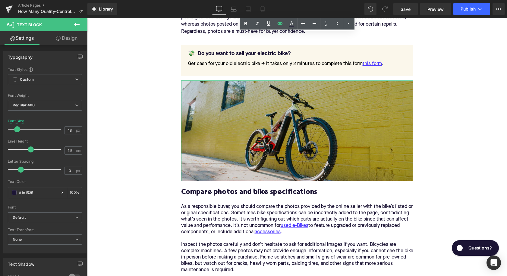
scroll to position [620, 0]
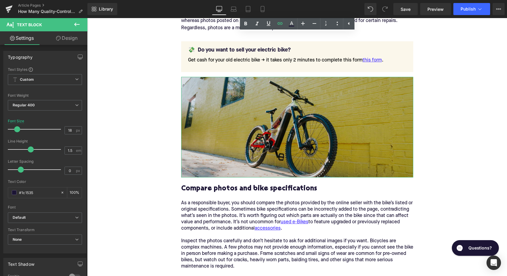
click at [272, 191] on h2 "Compare photos and bike specifications" at bounding box center [297, 189] width 232 height 8
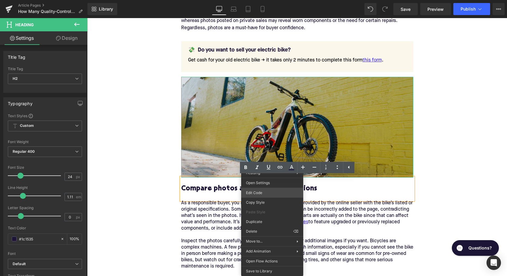
click at [266, 0] on div "Image You are previewing how the will restyle your page. You can not edit Eleme…" at bounding box center [253, 0] width 507 height 0
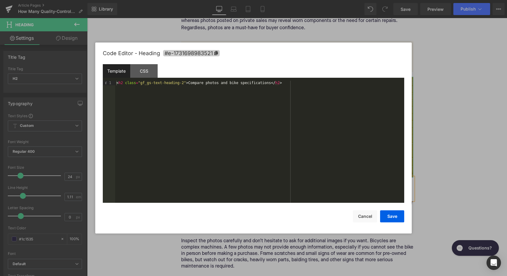
click at [206, 54] on span "#e-1731698983521" at bounding box center [191, 53] width 57 height 6
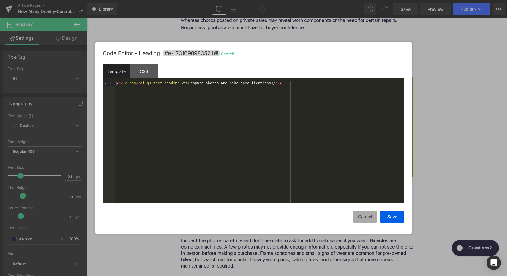
click at [376, 216] on button "Cancel" at bounding box center [365, 217] width 24 height 12
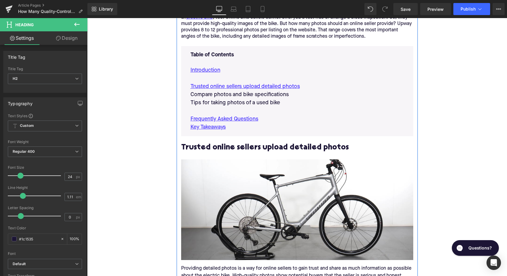
scroll to position [293, 0]
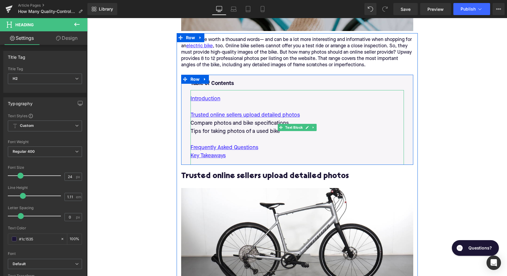
click at [246, 121] on p "Compare photos and bike specifications" at bounding box center [296, 123] width 213 height 8
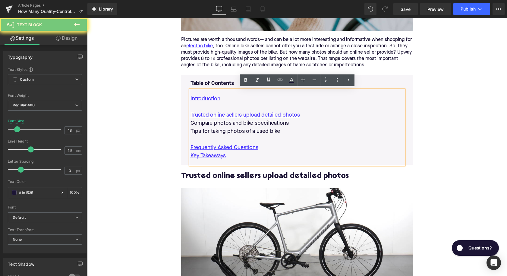
click at [246, 121] on p "Compare photos and bike specifications" at bounding box center [296, 123] width 213 height 8
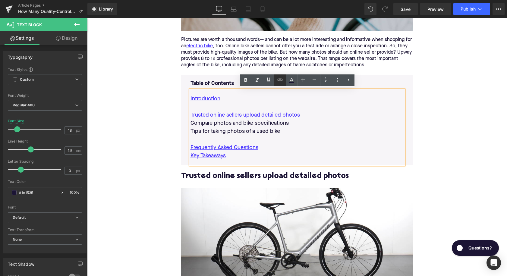
click at [279, 81] on icon at bounding box center [279, 80] width 5 height 2
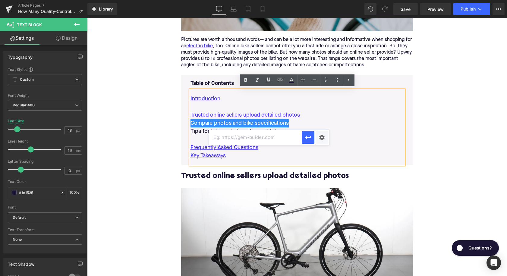
click at [252, 138] on input "text" at bounding box center [255, 137] width 93 height 15
paste input "#e-1731698983521"
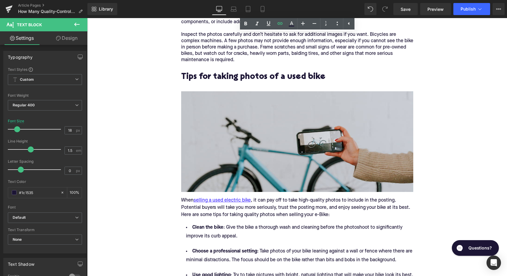
scroll to position [836, 0]
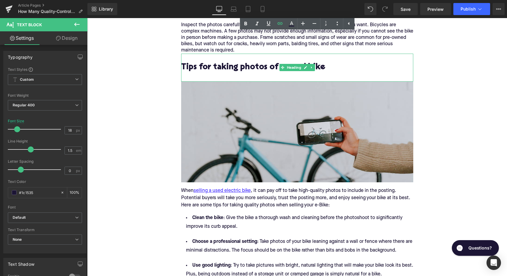
click at [246, 65] on h2 "Tips for taking photos of a used bike" at bounding box center [297, 72] width 232 height 19
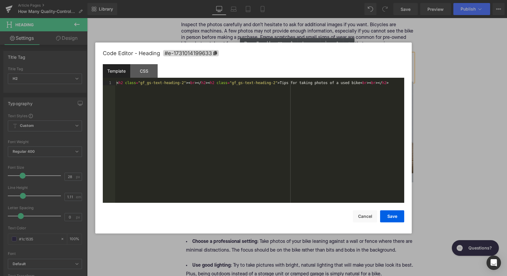
click at [243, 0] on div "Image You are previewing how the will restyle your page. You can not edit Eleme…" at bounding box center [253, 0] width 507 height 0
click at [217, 56] on span "#e-1731014199633" at bounding box center [191, 53] width 56 height 6
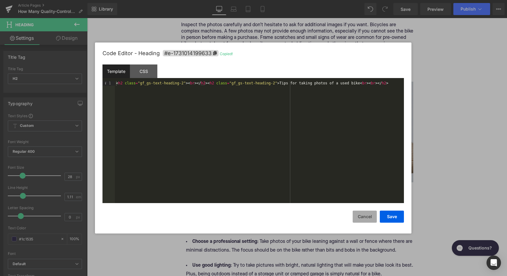
click at [365, 213] on button "Cancel" at bounding box center [364, 217] width 24 height 12
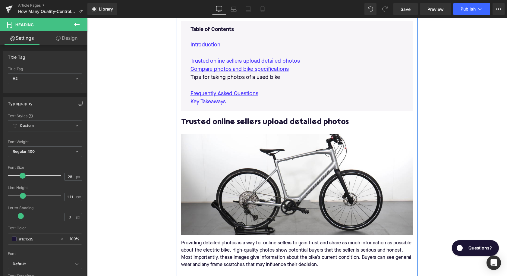
scroll to position [341, 0]
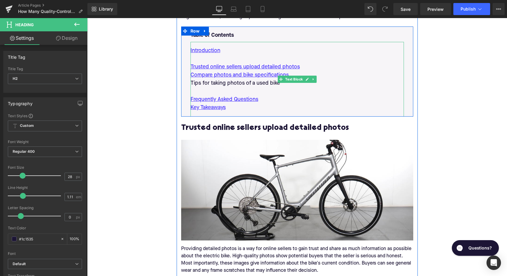
click at [243, 81] on p "Tips for taking photos of a used bike" at bounding box center [296, 83] width 213 height 8
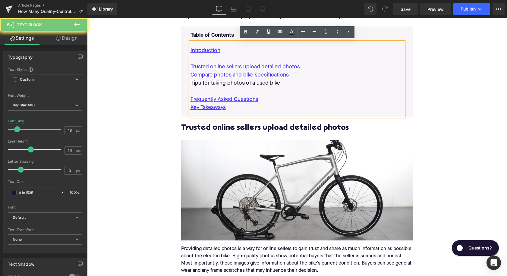
click at [243, 81] on p "Tips for taking photos of a used bike" at bounding box center [296, 83] width 213 height 8
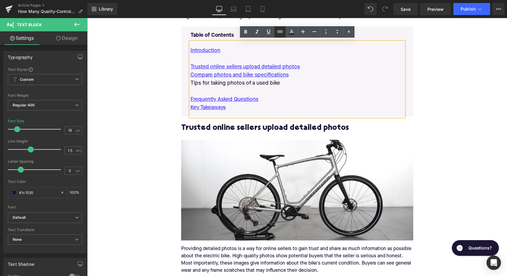
click at [280, 27] on link at bounding box center [279, 31] width 11 height 11
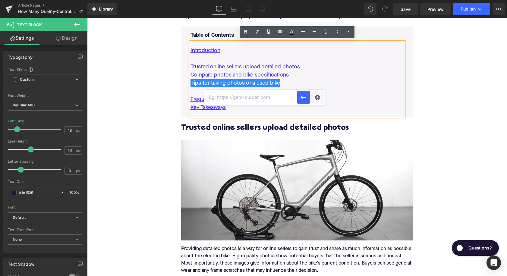
click at [256, 101] on input "text" at bounding box center [250, 97] width 93 height 15
paste input "#e-1731014199633"
type input "#e-1731014199633"
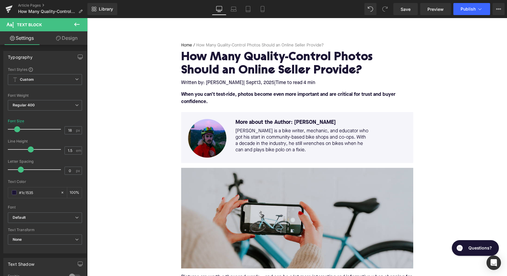
scroll to position [39, 0]
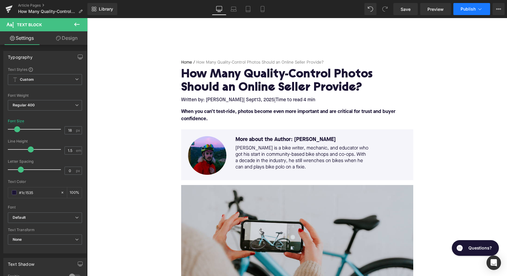
click at [468, 7] on span "Publish" at bounding box center [467, 9] width 15 height 5
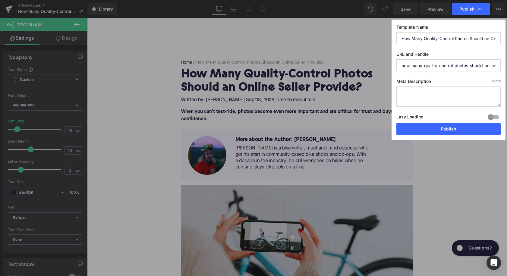
click at [428, 105] on textarea at bounding box center [448, 96] width 104 height 20
paste textarea "Online bike sellers should provide 8–12 high-quality photos to build trust, hig…"
type textarea "Online bike sellers should provide 8–12 high-quality photos to build trust, hig…"
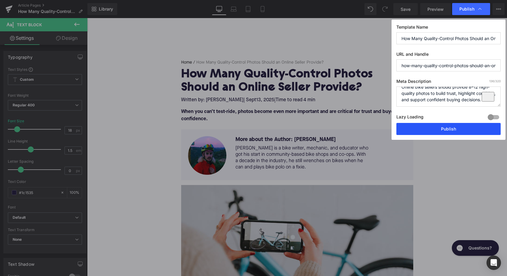
click at [433, 129] on button "Publish" at bounding box center [448, 129] width 104 height 12
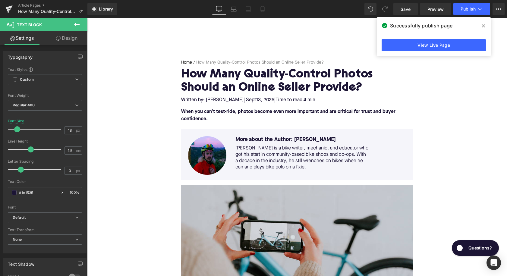
click at [33, 5] on link "Article Pages" at bounding box center [52, 5] width 69 height 5
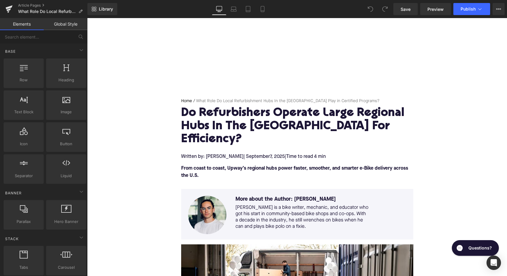
click at [209, 120] on h1 "Do Refurbishers Operate Large Regional Hubs In The US For Efficiency?" at bounding box center [297, 126] width 232 height 39
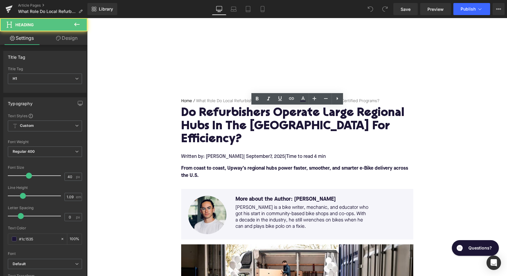
click at [209, 120] on h1 "Do Refurbishers Operate Large Regional Hubs In The US For Efficiency?" at bounding box center [297, 126] width 232 height 39
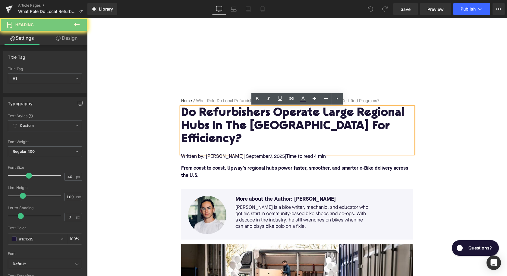
paste div
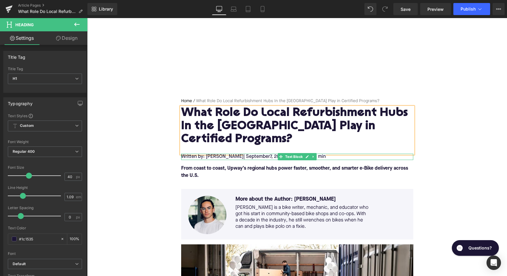
click at [270, 154] on span "7, 2025" at bounding box center [277, 156] width 15 height 5
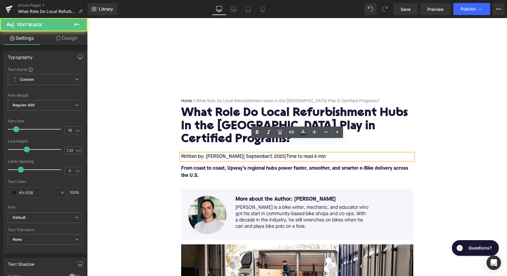
click at [270, 154] on span "7, 2025" at bounding box center [277, 156] width 15 height 5
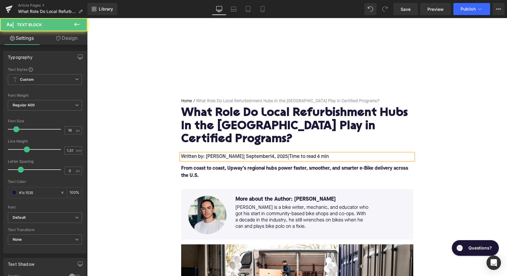
click at [311, 154] on span "Time to read 4 min" at bounding box center [309, 156] width 40 height 5
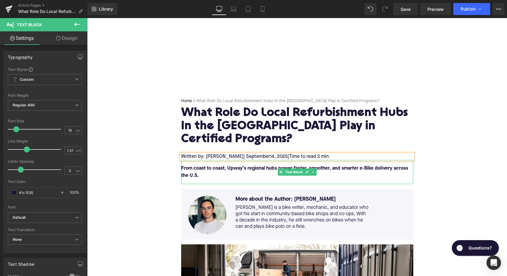
click at [259, 165] on p "From coast to coast, Upway’s regional hubs power faster, smoother, and smarter …" at bounding box center [297, 172] width 232 height 14
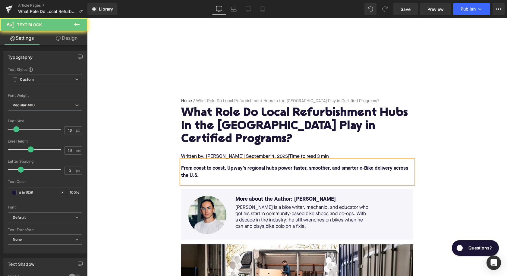
paste div
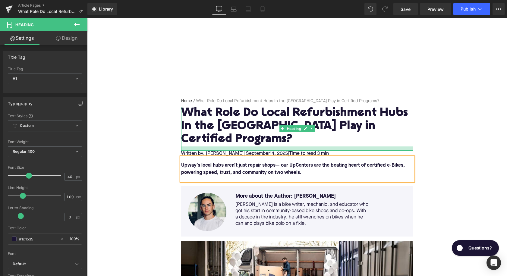
click at [189, 146] on div at bounding box center [297, 148] width 232 height 4
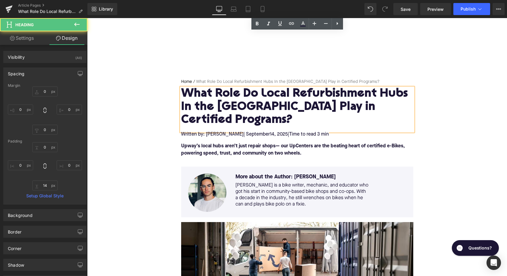
scroll to position [135, 0]
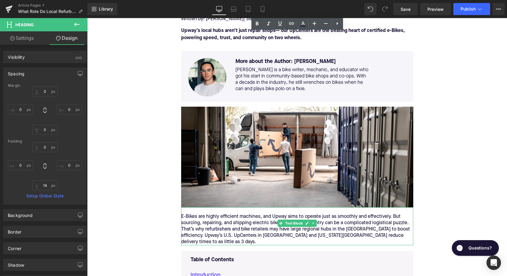
click at [258, 214] on div "E-Bikes are highly efficient machines, and Upway aims to operate just as smooth…" at bounding box center [297, 230] width 232 height 32
paste div
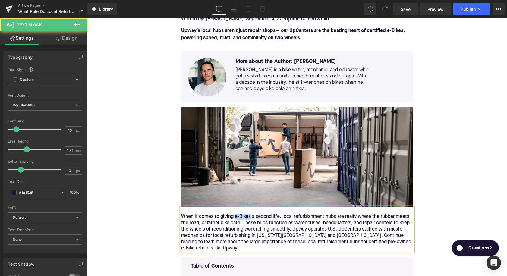
drag, startPoint x: 249, startPoint y: 205, endPoint x: 234, endPoint y: 205, distance: 15.4
click at [234, 214] on div "When it comes to giving e-Bikes a second life, local refurbishment hubs are rea…" at bounding box center [297, 233] width 232 height 38
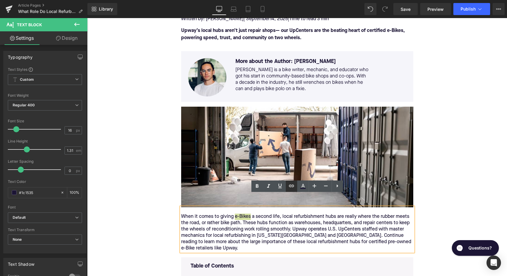
click at [290, 187] on icon at bounding box center [291, 186] width 5 height 2
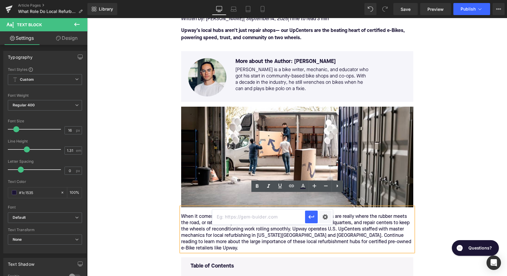
click at [274, 216] on input "text" at bounding box center [258, 216] width 93 height 15
paste input "[URL][DOMAIN_NAME]"
type input "[URL][DOMAIN_NAME]"
click at [311, 217] on icon "button" at bounding box center [311, 217] width 6 height 4
